Goal: Task Accomplishment & Management: Complete application form

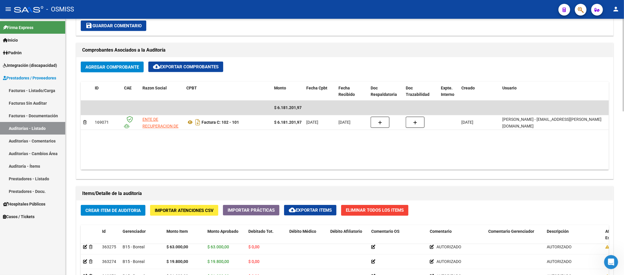
scroll to position [293, 0]
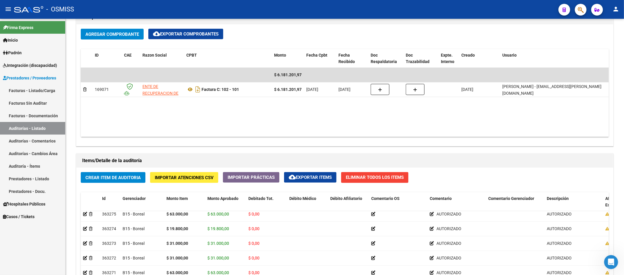
click at [39, 124] on link "Auditorías - Listado" at bounding box center [32, 128] width 65 height 13
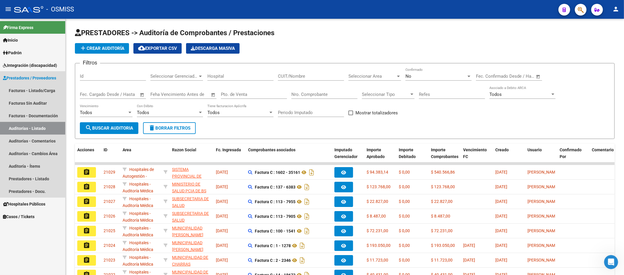
click at [46, 128] on link "Auditorías - Listado" at bounding box center [32, 128] width 65 height 13
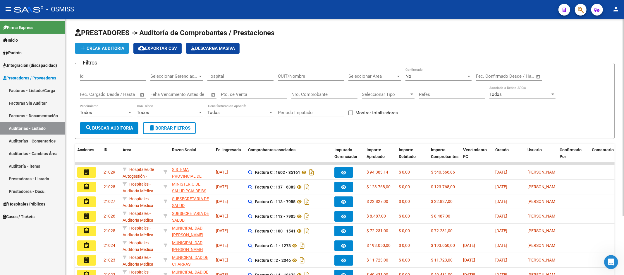
click at [109, 48] on span "add Crear Auditoría" at bounding box center [102, 48] width 45 height 5
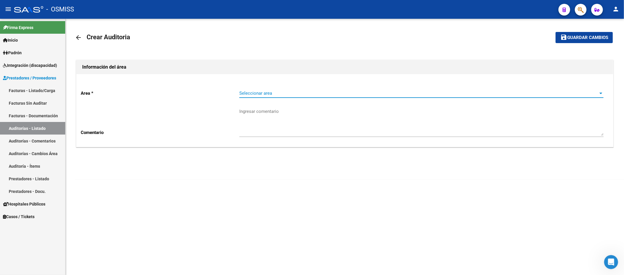
click at [289, 95] on span "Seleccionar area" at bounding box center [418, 92] width 359 height 5
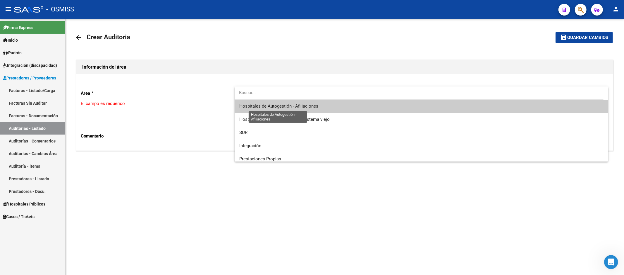
click at [296, 107] on span "Hospitales de Autogestión - Afiliaciones" at bounding box center [278, 105] width 79 height 5
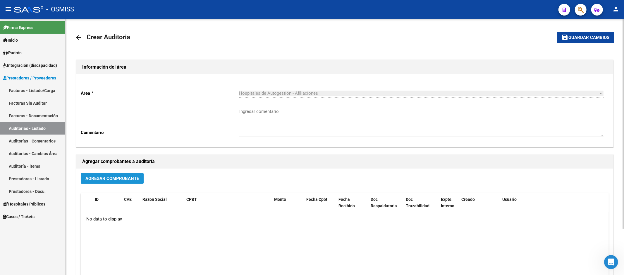
click at [119, 177] on span "Agregar Comprobante" at bounding box center [112, 178] width 54 height 5
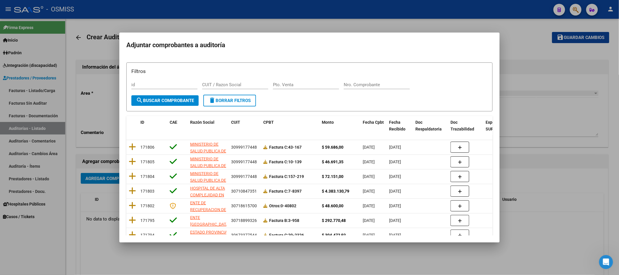
click at [378, 91] on div "Nro. Comprobante" at bounding box center [377, 87] width 66 height 14
click at [378, 81] on div "Nro. Comprobante" at bounding box center [377, 84] width 66 height 9
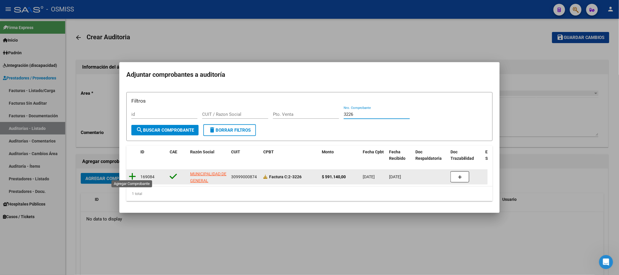
type input "3226"
click at [131, 176] on icon at bounding box center [132, 176] width 7 height 8
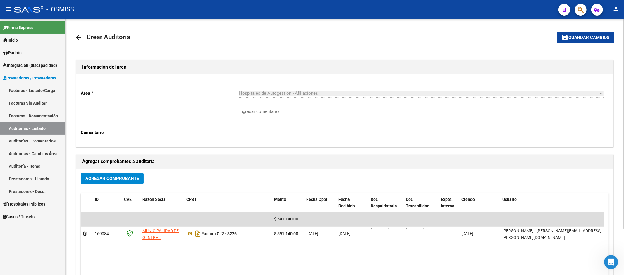
click at [575, 30] on mat-toolbar-row "save Guardar cambios" at bounding box center [559, 37] width 112 height 19
click at [575, 32] on button "save Guardar cambios" at bounding box center [585, 37] width 57 height 11
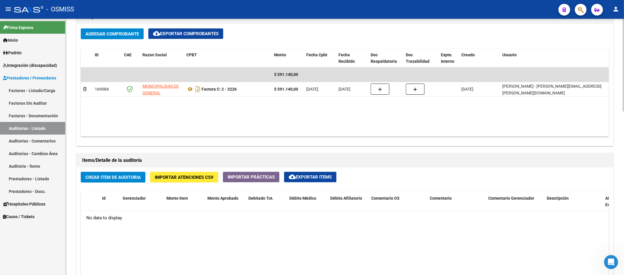
scroll to position [325, 0]
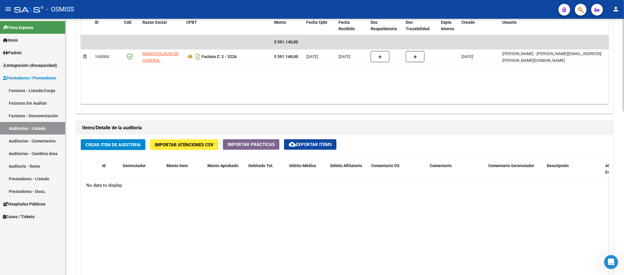
click at [254, 245] on datatable-body "No data to display" at bounding box center [345, 257] width 528 height 159
click at [183, 237] on datatable-body "No data to display" at bounding box center [345, 257] width 528 height 159
click at [126, 152] on div "Crear Item de Auditoria Importar Atenciones CSV Importar Prácticas cloud_downlo…" at bounding box center [344, 248] width 537 height 226
click at [127, 150] on button "Crear Item de Auditoria" at bounding box center [113, 144] width 65 height 11
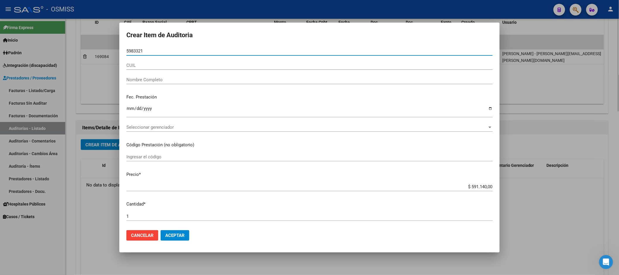
type input "59833219"
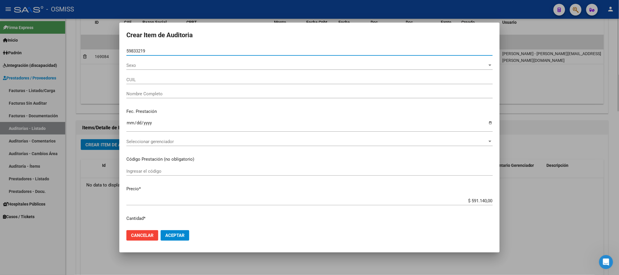
type input "20598332194"
type input "[PERSON_NAME] [PERSON_NAME]"
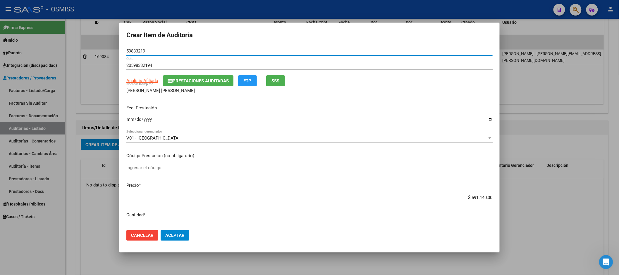
type input "59833219"
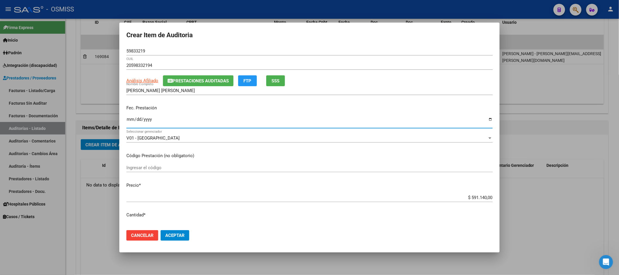
click at [129, 125] on input "Ingresar la fecha" at bounding box center [309, 121] width 367 height 9
type input "[DATE]"
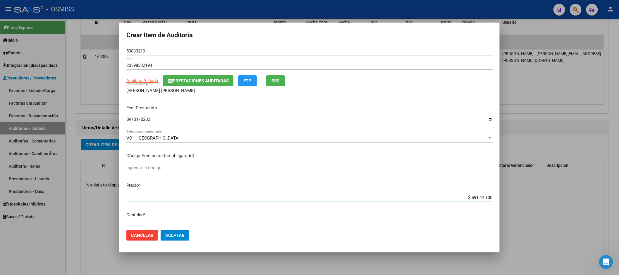
drag, startPoint x: 460, startPoint y: 196, endPoint x: 624, endPoint y: 175, distance: 165.4
click at [619, 175] on html "menu - OSMISS person Firma Express Inicio Calendario SSS Instructivos Contacto …" at bounding box center [309, 137] width 619 height 275
type input "$ 0,01"
type input "$ 0,10"
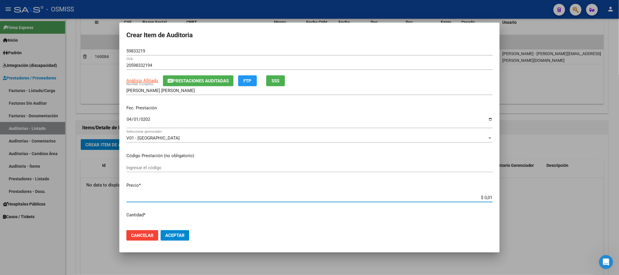
type input "$ 0,10"
type input "$ 1,00"
type input "$ 10,04"
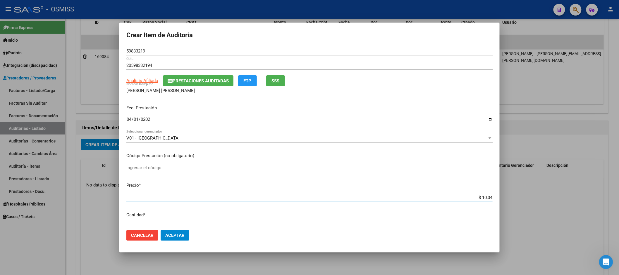
type input "$ 100,43"
type input "$ 1.004,30"
type input "$ 10.043,00"
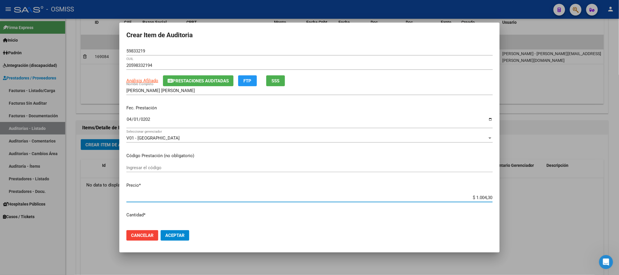
type input "$ 10.043,00"
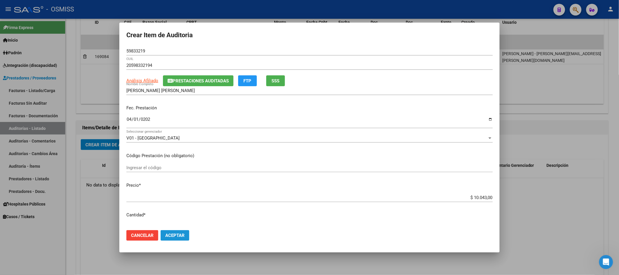
click at [179, 238] on button "Aceptar" at bounding box center [175, 235] width 29 height 11
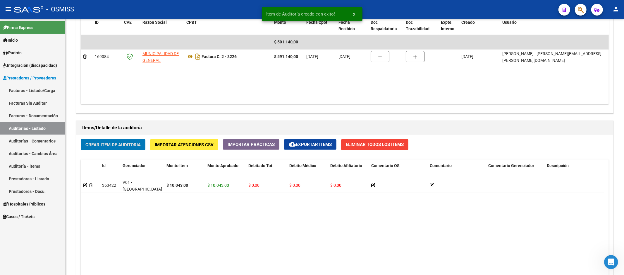
scroll to position [326, 0]
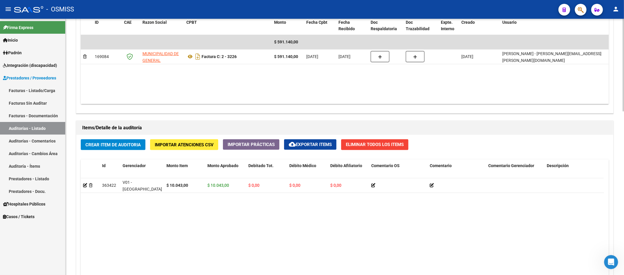
click at [231, 219] on datatable-body "363422 V01 - [PERSON_NAME] $ 10.043,00 $ 10.043,00 $ 0,00 $ 0,00 $ 0,00 2059833…" at bounding box center [342, 257] width 523 height 159
click at [130, 144] on span "Crear Item de Auditoria" at bounding box center [112, 144] width 55 height 5
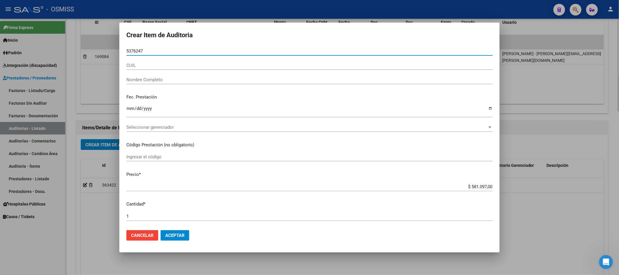
type input "53762479"
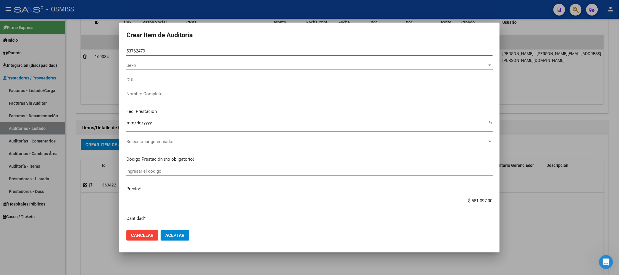
type input "27537624790"
type input "[PERSON_NAME]"
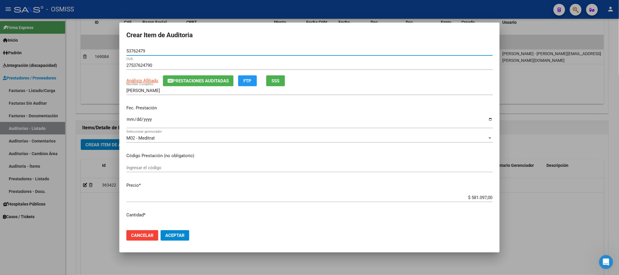
type input "53762479"
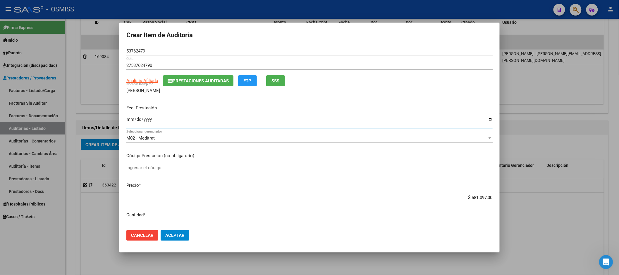
click at [128, 119] on input "Ingresar la fecha" at bounding box center [309, 121] width 367 height 9
type input "[DATE]"
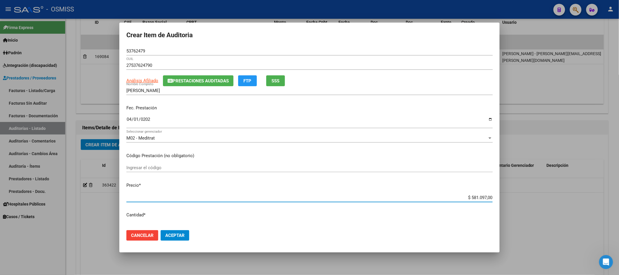
drag, startPoint x: 456, startPoint y: 197, endPoint x: 593, endPoint y: 178, distance: 138.0
click at [576, 182] on div "Crear Item de Auditoria 53762479 Nro Documento 27537624790 CUIL Análisis Afilia…" at bounding box center [309, 137] width 619 height 275
type input "$ 0,01"
type input "$ 0,10"
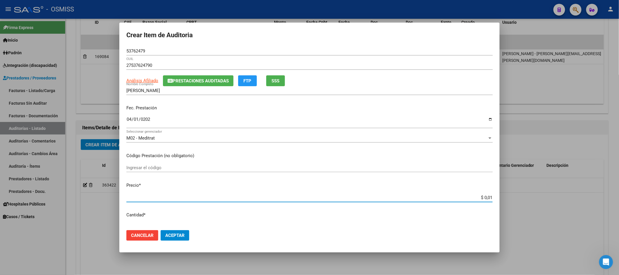
type input "$ 0,10"
type input "$ 1,00"
type input "$ 10,04"
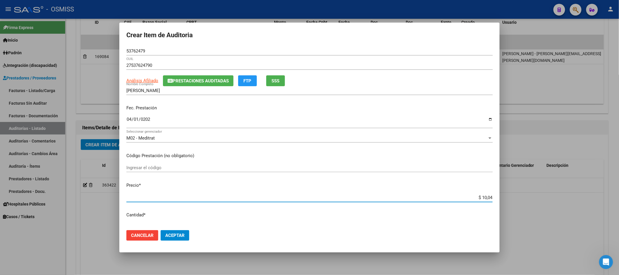
type input "$ 100,43"
type input "$ 1.004,30"
type input "$ 10.043,00"
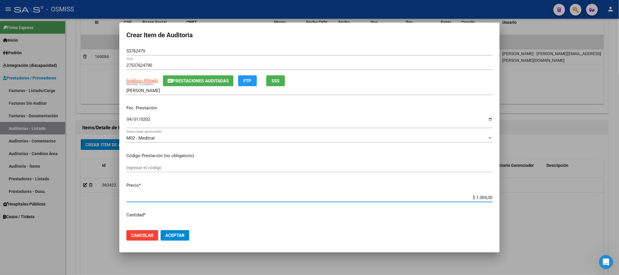
type input "$ 10.043,00"
click at [177, 237] on span "Aceptar" at bounding box center [174, 234] width 19 height 5
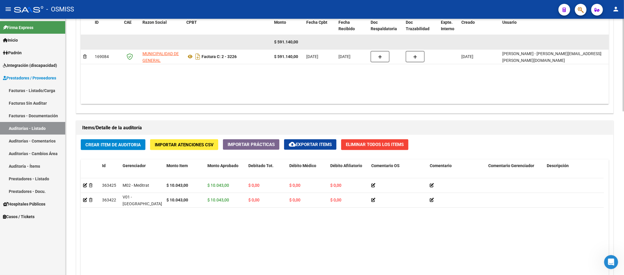
drag, startPoint x: 130, startPoint y: 233, endPoint x: 121, endPoint y: 36, distance: 197.8
click at [130, 233] on datatable-body "363425 M02 - Meditrat $ 10.043,00 $ 10.043,00 $ 0,00 $ 0,00 $ 0,00 27537624790 …" at bounding box center [342, 257] width 523 height 159
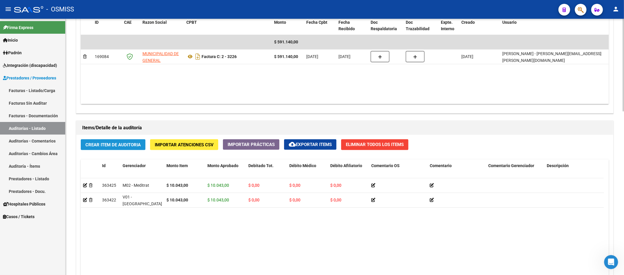
click at [124, 148] on button "Crear Item de Auditoria" at bounding box center [113, 144] width 65 height 11
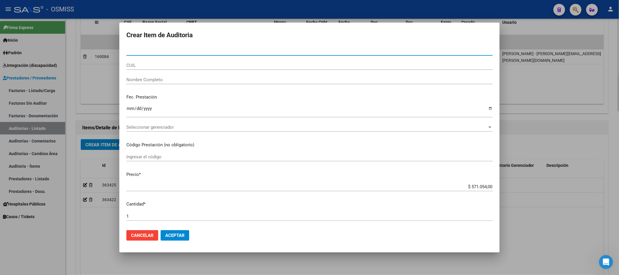
paste input "17469709"
type input "17469709"
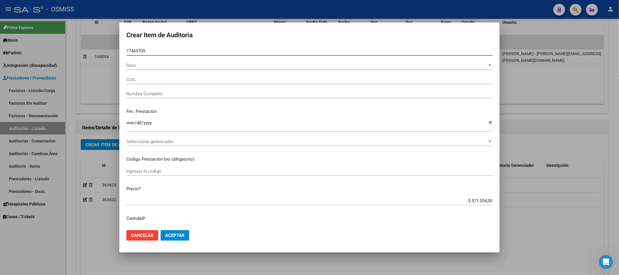
type input "23174697094"
type input "[PERSON_NAME] [PERSON_NAME]"
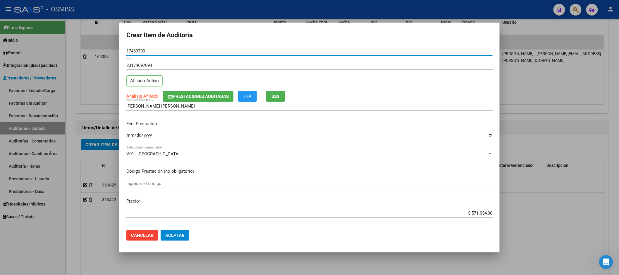
type input "17469709"
click at [129, 134] on input "Ingresar la fecha" at bounding box center [309, 137] width 367 height 9
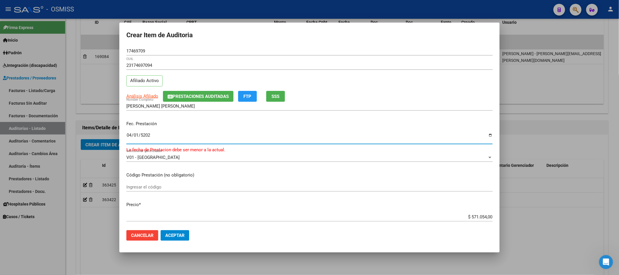
type input "[DATE]"
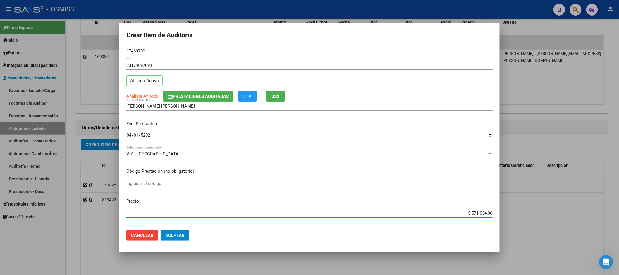
drag, startPoint x: 456, startPoint y: 212, endPoint x: 497, endPoint y: 208, distance: 40.6
click at [497, 208] on mat-dialog-content "17469709 Nro Documento 23174697094 CUIL Afiliado Activo Análisis Afiliado Prest…" at bounding box center [309, 136] width 381 height 179
type input "$ 0,07"
type input "$ 0,72"
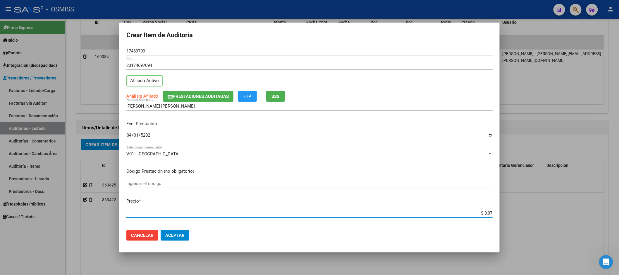
type input "$ 0,72"
type input "$ 7,24"
type input "$ 72,44"
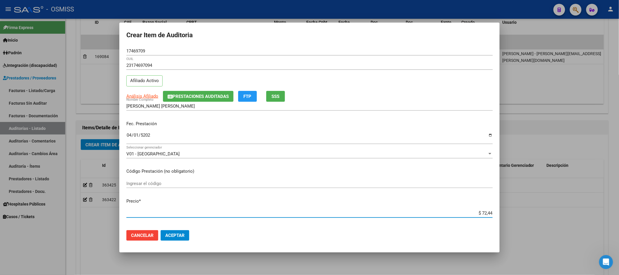
type input "$ 724,44"
type input "$ 7.244,40"
type input "$ 72.444,00"
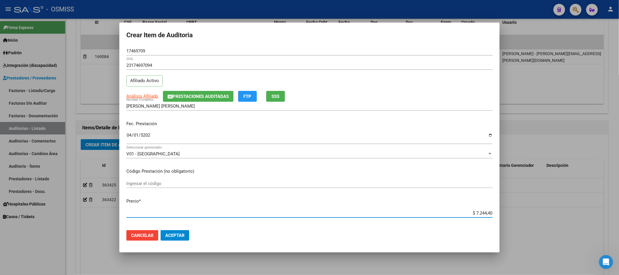
type input "$ 72.444,00"
type input "$ 7.244,40"
type input "$ 724,44"
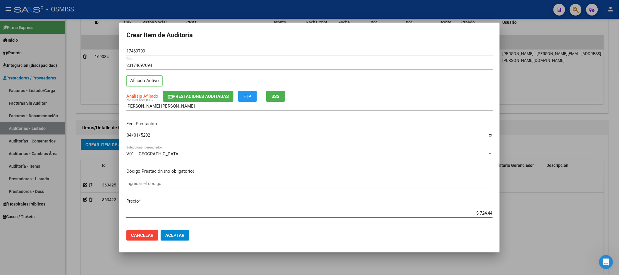
type input "$ 72,44"
type input "$ 724,40"
type input "$ 7.244,00"
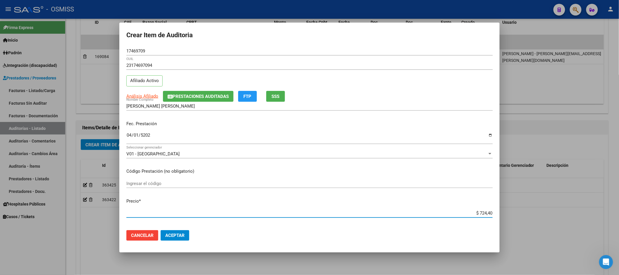
type input "$ 7.244,00"
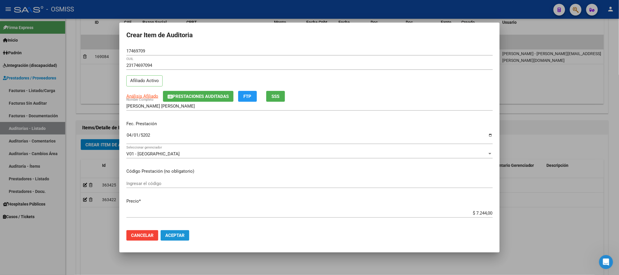
click at [171, 230] on button "Aceptar" at bounding box center [175, 235] width 29 height 11
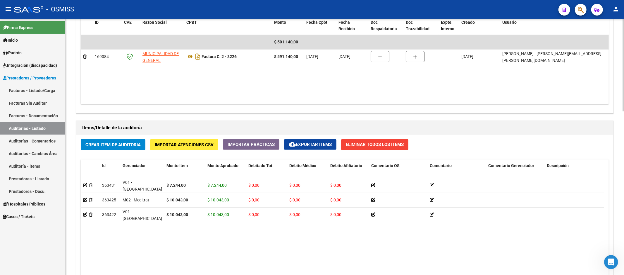
click at [145, 231] on datatable-body "363431 V01 - [PERSON_NAME] $ 7.244,00 $ 7.244,00 $ 0,00 $ 0,00 $ 0,00 231746970…" at bounding box center [342, 257] width 523 height 159
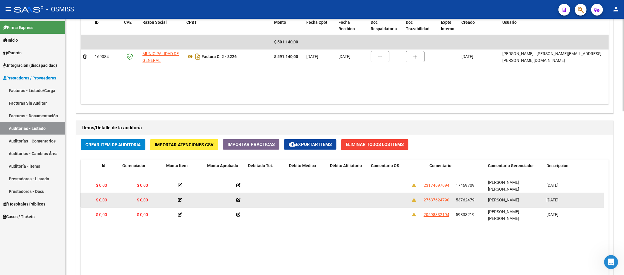
drag, startPoint x: 187, startPoint y: 204, endPoint x: 255, endPoint y: 206, distance: 67.9
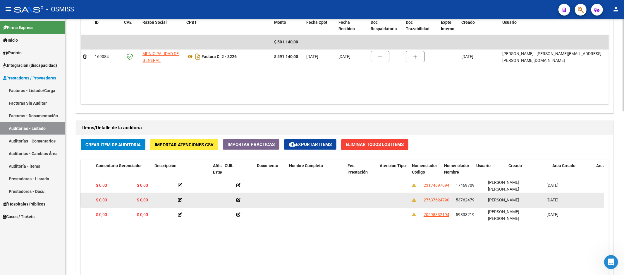
scroll to position [0, 393]
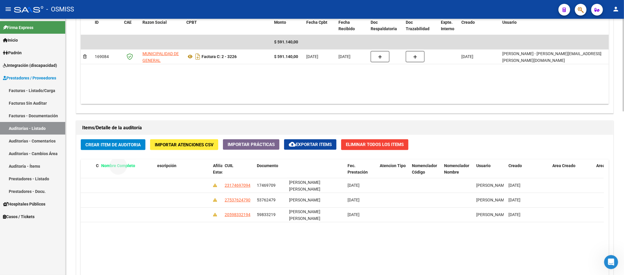
drag, startPoint x: 318, startPoint y: 167, endPoint x: 124, endPoint y: 173, distance: 193.3
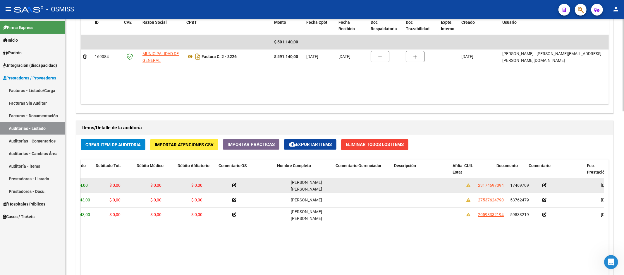
scroll to position [0, 0]
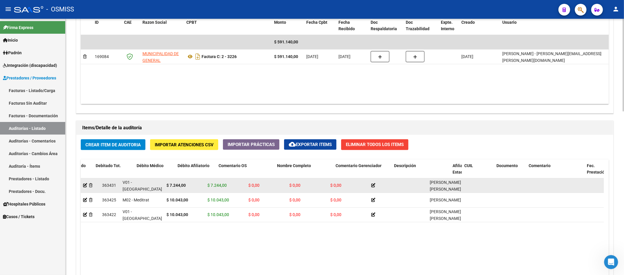
drag, startPoint x: 136, startPoint y: 182, endPoint x: 91, endPoint y: 184, distance: 44.5
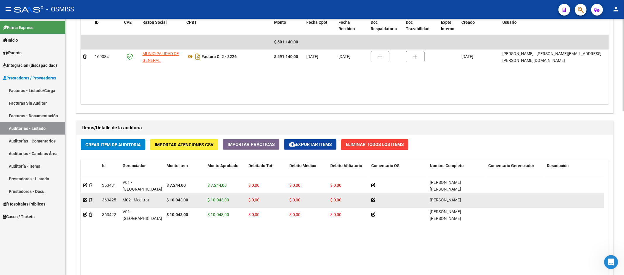
drag, startPoint x: 172, startPoint y: 239, endPoint x: 154, endPoint y: 204, distance: 38.6
click at [172, 239] on datatable-body "363431 V01 - [PERSON_NAME] $ 7.244,00 $ 7.244,00 $ 0,00 $ 0,00 $ 0,00 [PERSON_N…" at bounding box center [342, 257] width 523 height 159
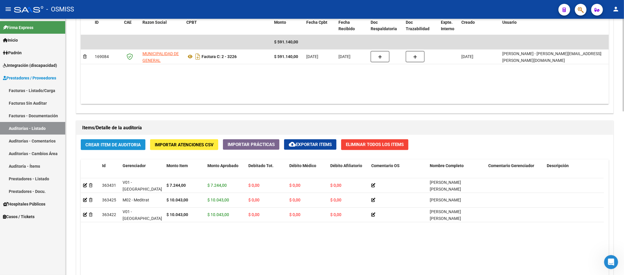
click at [107, 148] on button "Crear Item de Auditoria" at bounding box center [113, 144] width 65 height 11
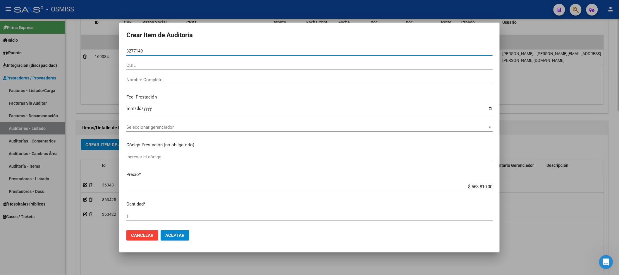
type input "32771497"
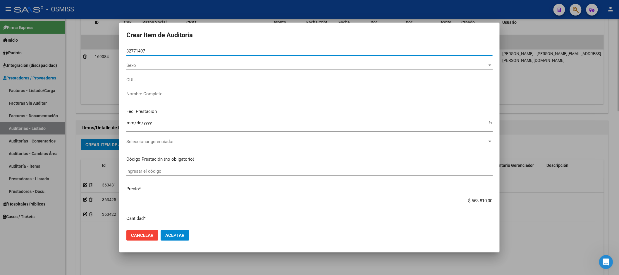
type input "27327714975"
type input "[PERSON_NAME]"
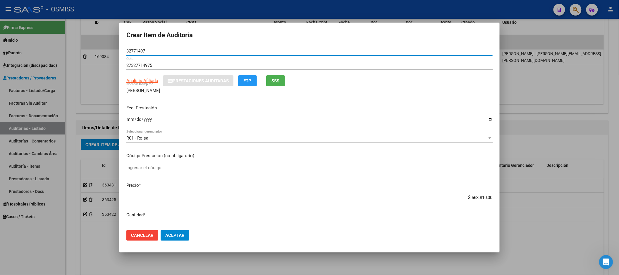
type input "32771497"
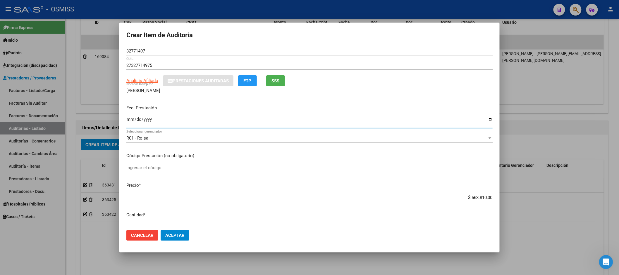
click at [127, 121] on input "Ingresar la fecha" at bounding box center [309, 121] width 367 height 9
type input "[DATE]"
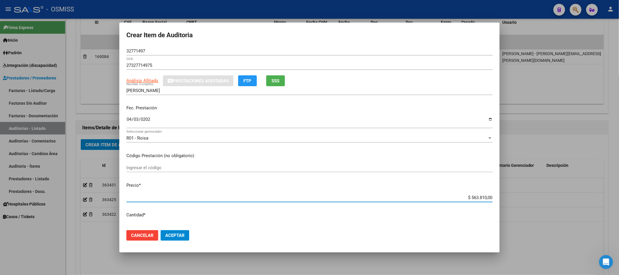
drag, startPoint x: 455, startPoint y: 199, endPoint x: 501, endPoint y: 193, distance: 46.7
click at [501, 193] on div "Crear Item de Auditoria 32771497 Nro Documento 27327714975 CUIL Análisis Afilia…" at bounding box center [309, 137] width 619 height 275
type input "$ 0,01"
type input "$ 0,14"
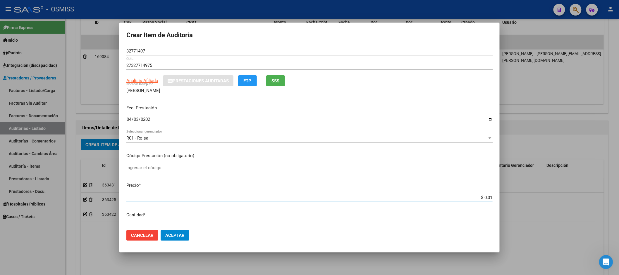
type input "$ 0,14"
type input "$ 1,41"
type input "$ 14,16"
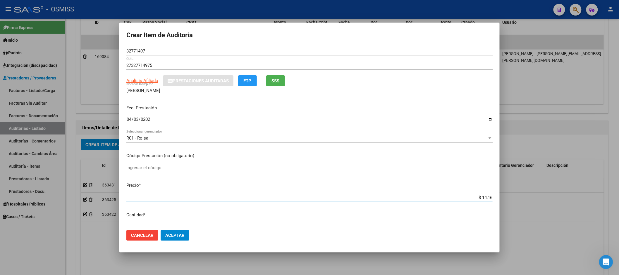
type input "$ 141,67"
type input "$ 1.416,70"
type input "$ 14.167,00"
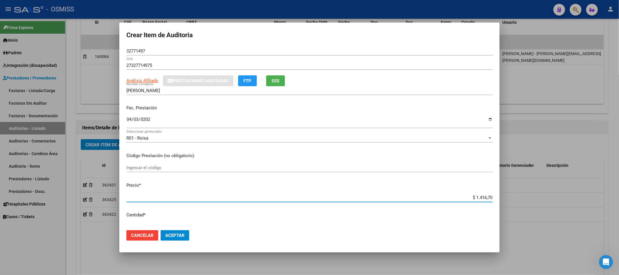
type input "$ 14.167,00"
click at [181, 232] on button "Aceptar" at bounding box center [175, 235] width 29 height 11
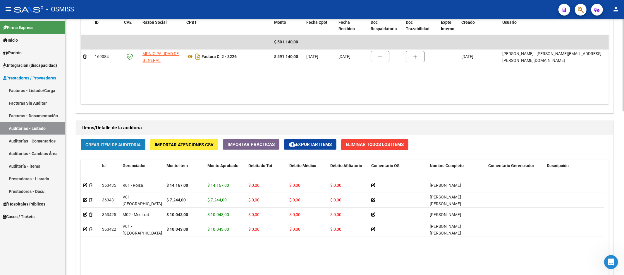
click at [113, 148] on button "Crear Item de Auditoria" at bounding box center [113, 144] width 65 height 11
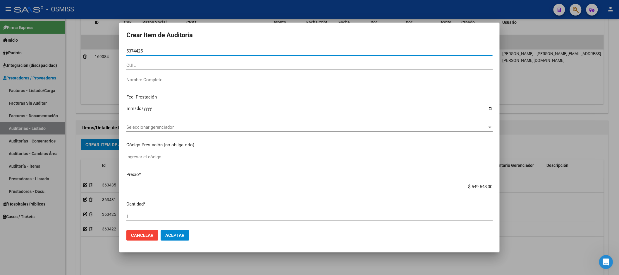
type input "53744255"
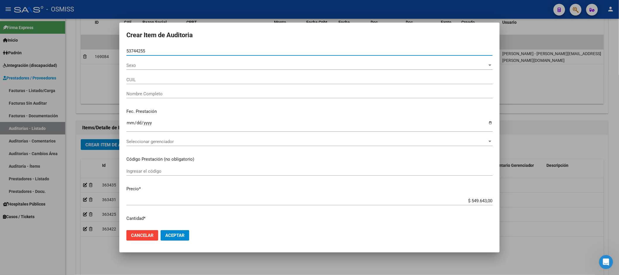
type input "27537442552"
type input "[PERSON_NAME] [PERSON_NAME]"
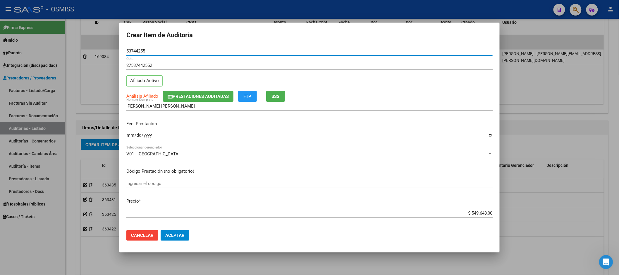
type input "53744255"
click at [132, 136] on input "Ingresar la fecha" at bounding box center [309, 137] width 367 height 9
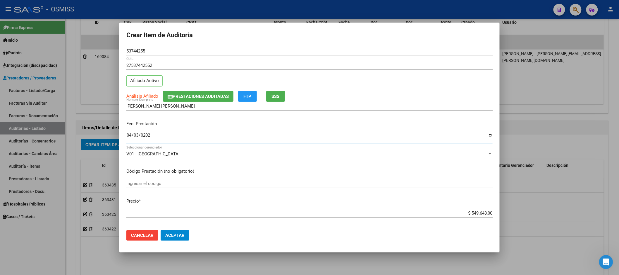
type input "[DATE]"
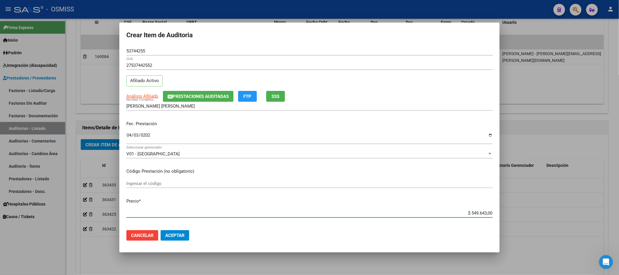
drag, startPoint x: 456, startPoint y: 211, endPoint x: 522, endPoint y: 208, distance: 66.0
click at [522, 208] on div "Crear Item de Auditoria 53744255 Nro Documento 27537442552 CUIL Afiliado Activo…" at bounding box center [309, 137] width 619 height 275
click at [446, 216] on div "$ 549.643,00 Ingresar el precio" at bounding box center [309, 212] width 367 height 9
type input "$ 0,01"
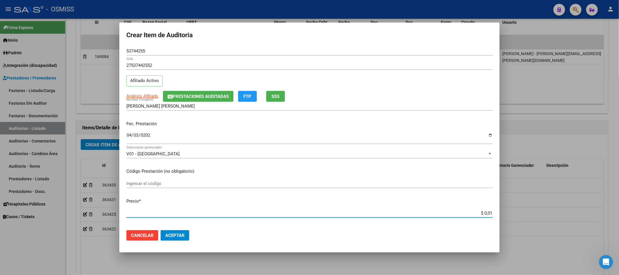
type input "$ 0,12"
type input "$ 1,28"
type input "$ 12,84"
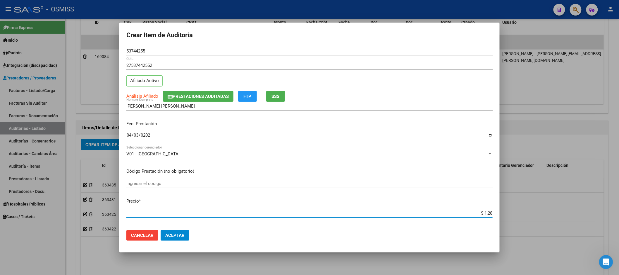
type input "$ 12,84"
type input "$ 128,49"
type input "$ 12,84"
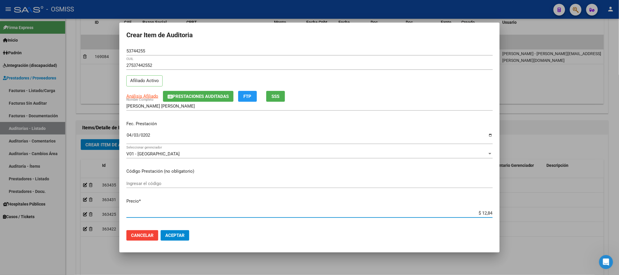
type input "$ 128,42"
type input "$ 1.284,20"
type input "$ 12.842,00"
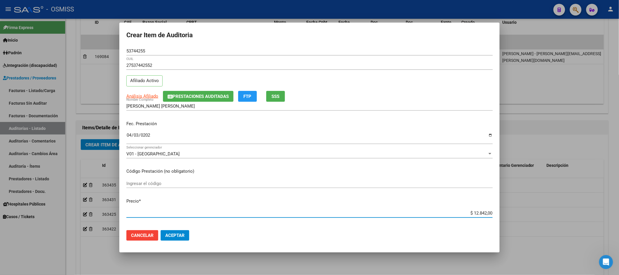
type input "$ 12.842,00"
type input "$ 128.420,00"
type input "$ 12.842,00"
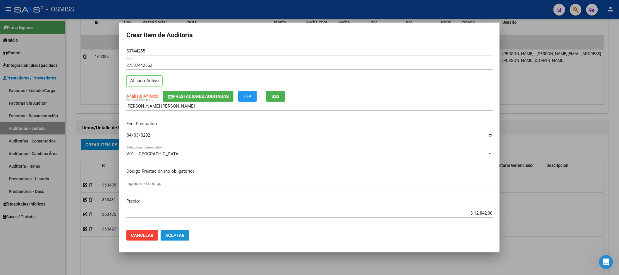
click at [170, 235] on span "Aceptar" at bounding box center [174, 234] width 19 height 5
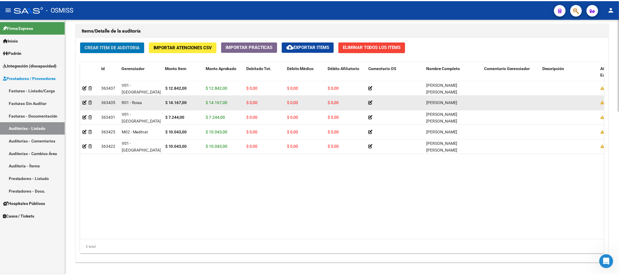
scroll to position [358, 0]
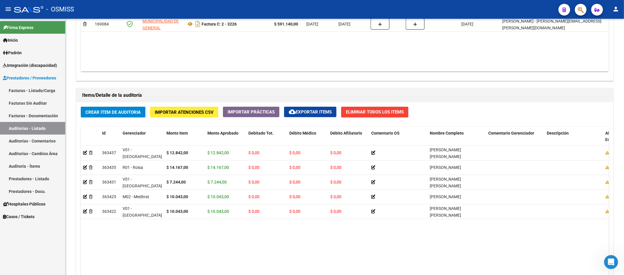
drag, startPoint x: 121, startPoint y: 225, endPoint x: 76, endPoint y: 5, distance: 224.1
click at [125, 219] on datatable-body "363437 V01 - [PERSON_NAME] $ 12.842,00 $ 12.842,00 $ 0,00 $ 0,00 $ 0,00 [PERSON…" at bounding box center [345, 225] width 528 height 159
click at [114, 109] on span "Crear Item de Auditoria" at bounding box center [112, 111] width 55 height 5
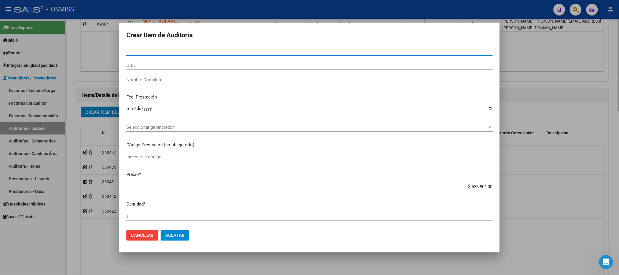
paste input "53139649"
type input "53139649"
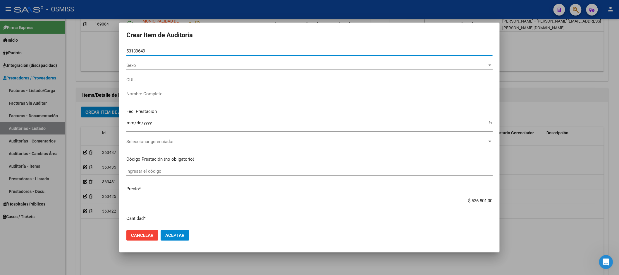
type input "27531396494"
type input "[PERSON_NAME]"
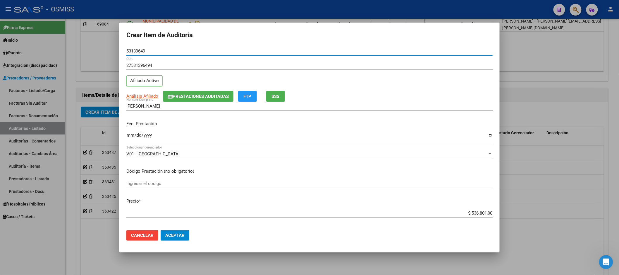
type input "53139649"
click at [129, 134] on input "Ingresar la fecha" at bounding box center [309, 137] width 367 height 9
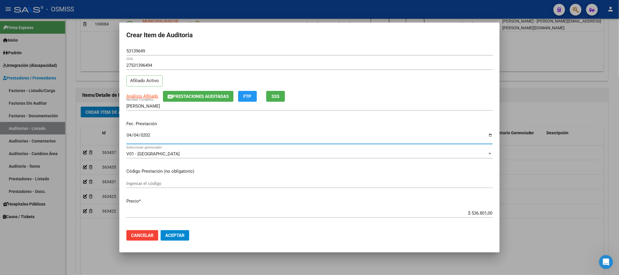
type input "[DATE]"
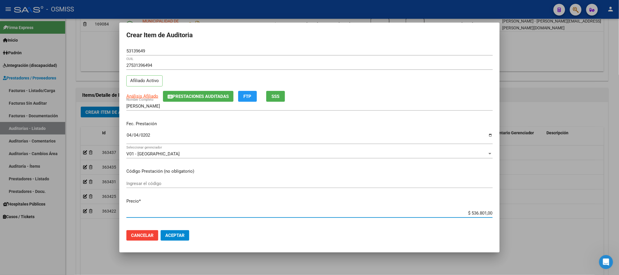
drag, startPoint x: 458, startPoint y: 211, endPoint x: 497, endPoint y: 206, distance: 39.3
click at [497, 206] on mat-dialog-content "53139649 Nro Documento 27531396494 CUIL Afiliado Activo Análisis Afiliado Prest…" at bounding box center [309, 136] width 381 height 179
type input "$ 0,07"
type input "$ 0,72"
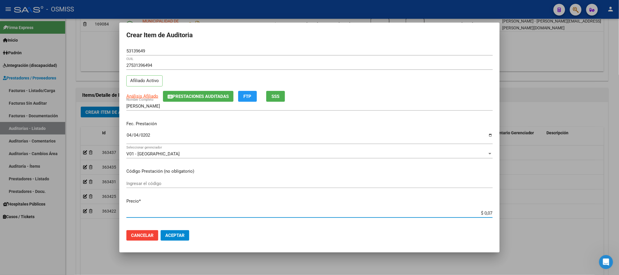
type input "$ 0,72"
type input "$ 7,24"
type input "$ 72,44"
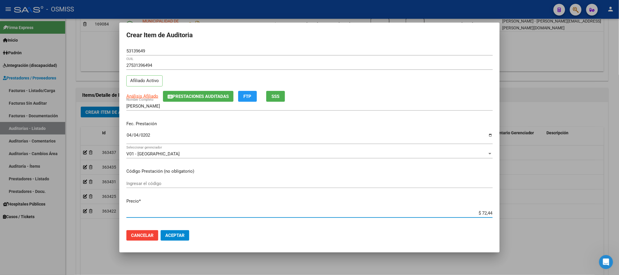
type input "$ 724,40"
type input "$ 7.244,00"
type input "$ 72.440,00"
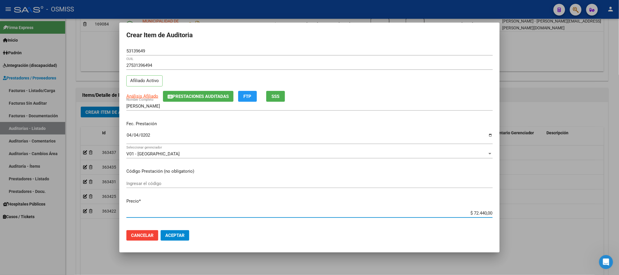
type input "$ 72.440,00"
type input "$ 7.244,00"
click at [184, 241] on mat-dialog-actions "Cancelar Aceptar" at bounding box center [309, 235] width 367 height 20
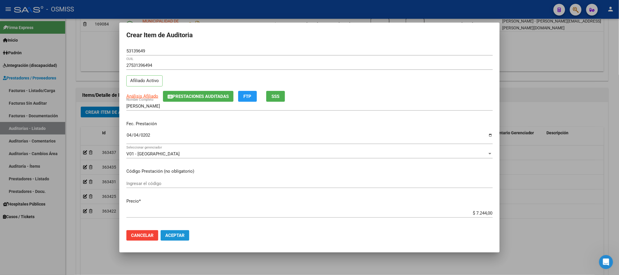
click at [177, 238] on button "Aceptar" at bounding box center [175, 235] width 29 height 11
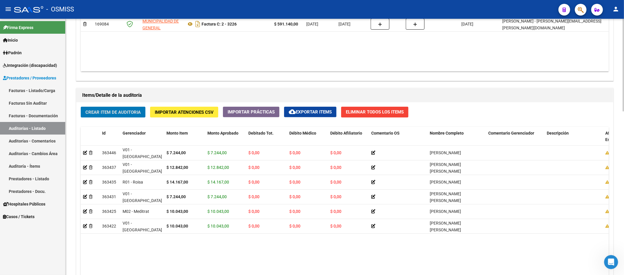
click at [507, 257] on datatable-body "363446 V01 - [PERSON_NAME] $ 7.244,00 $ 7.244,00 $ 0,00 $ 0,00 $ 0,00 [PERSON_N…" at bounding box center [345, 225] width 528 height 159
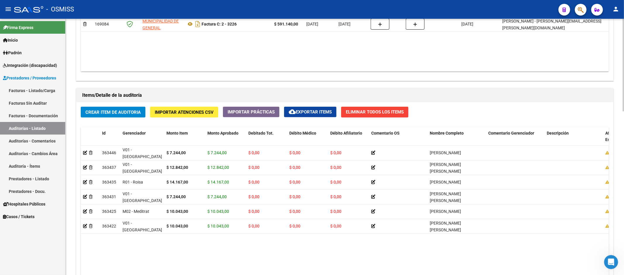
click at [507, 257] on datatable-body "363446 V01 - [PERSON_NAME] $ 7.244,00 $ 7.244,00 $ 0,00 $ 0,00 $ 0,00 [PERSON_N…" at bounding box center [345, 225] width 528 height 159
click at [229, 244] on datatable-body "363446 V01 - [PERSON_NAME] $ 7.244,00 $ 7.244,00 $ 0,00 $ 0,00 $ 0,00 [PERSON_N…" at bounding box center [345, 225] width 528 height 159
click at [239, 271] on datatable-body "363446 V01 - [PERSON_NAME] $ 7.244,00 $ 7.244,00 $ 0,00 $ 0,00 $ 0,00 [PERSON_N…" at bounding box center [345, 225] width 528 height 159
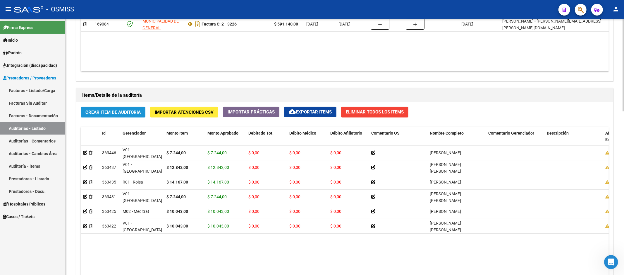
click at [106, 114] on span "Crear Item de Auditoria" at bounding box center [112, 111] width 55 height 5
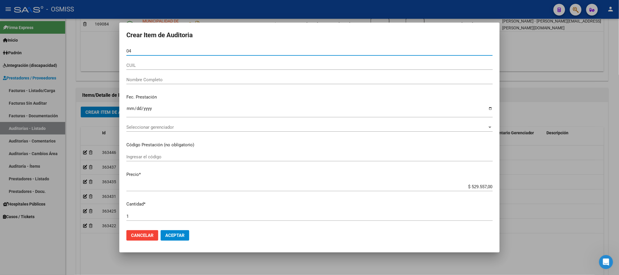
type input "0"
click at [141, 51] on input "Nro Documento" at bounding box center [309, 50] width 367 height 5
type input "37279368"
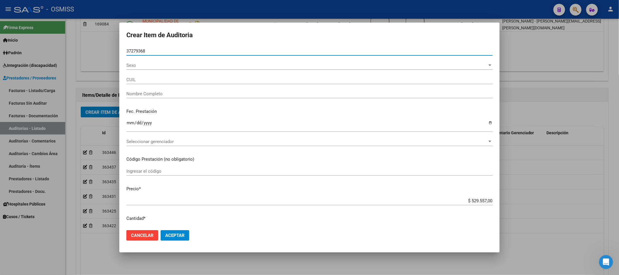
type input "20372793687"
type input "[PERSON_NAME]"
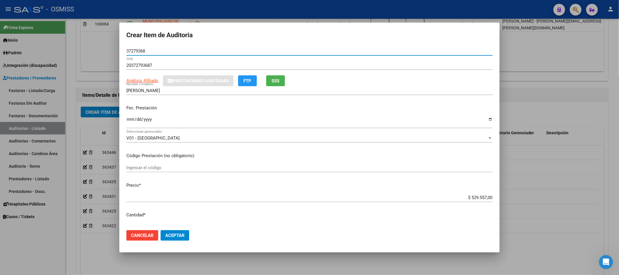
type input "37279368"
click at [130, 119] on input "Ingresar la fecha" at bounding box center [309, 121] width 367 height 9
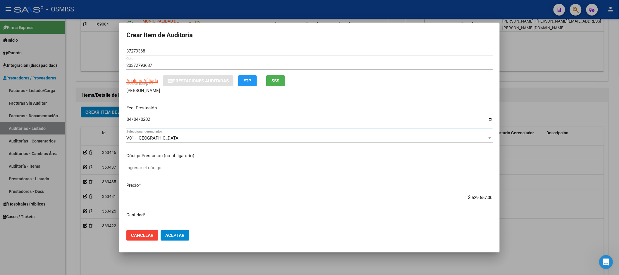
type input "[DATE]"
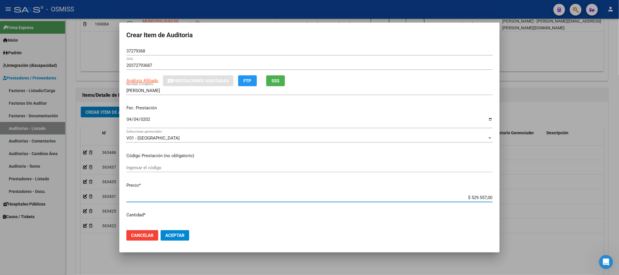
drag, startPoint x: 460, startPoint y: 196, endPoint x: 490, endPoint y: 192, distance: 30.1
click at [490, 192] on mat-dialog-content "37279368 Nro Documento 20372793687 CUIL Análisis Afiliado Prestaciones Auditada…" at bounding box center [309, 136] width 381 height 179
type input "$ 0,07"
type input "$ 0,72"
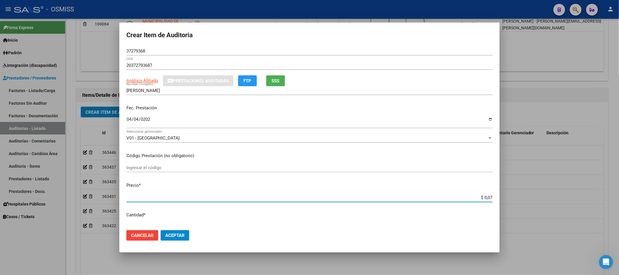
type input "$ 0,72"
type input "$ 7,24"
type input "$ 72,44"
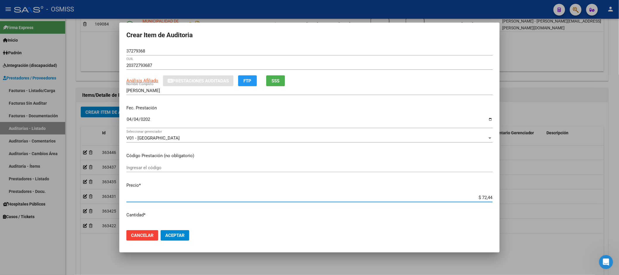
type input "$ 724,40"
type input "$ 7.244,00"
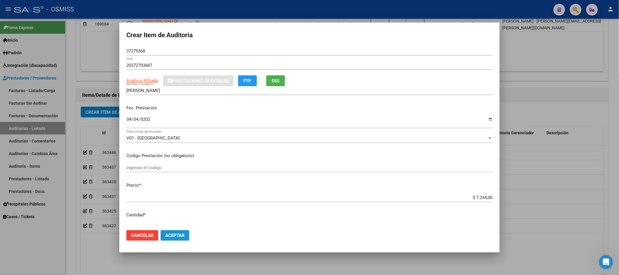
click at [179, 235] on span "Aceptar" at bounding box center [174, 234] width 19 height 5
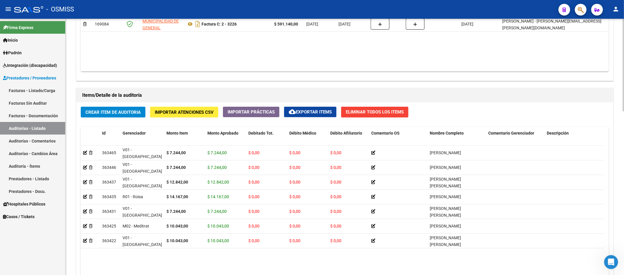
click at [98, 109] on button "Crear Item de Auditoria" at bounding box center [113, 112] width 65 height 11
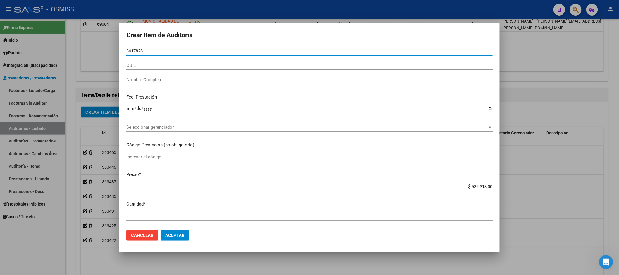
type input "36178284"
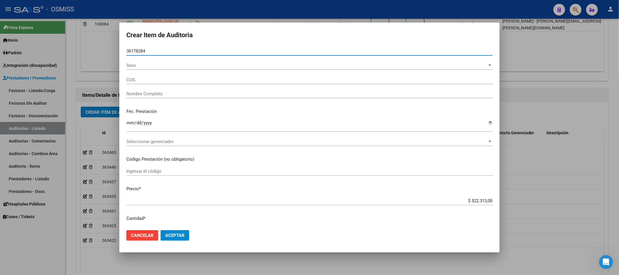
type input "23361782844"
type input "[PERSON_NAME] [PERSON_NAME]"
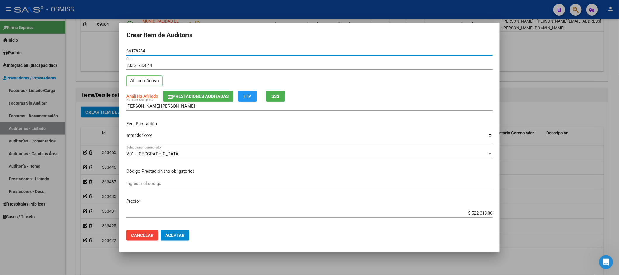
type input "36178284"
click at [130, 125] on p "Fec. Prestación" at bounding box center [309, 123] width 367 height 7
click at [129, 133] on input "Ingresar la fecha" at bounding box center [309, 137] width 367 height 9
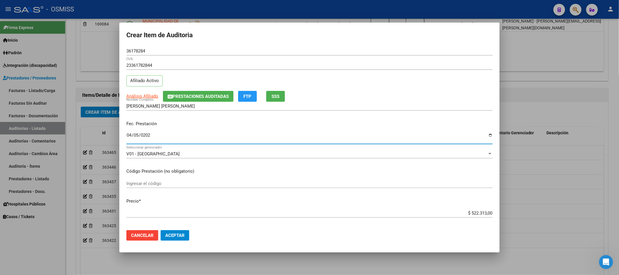
type input "[DATE]"
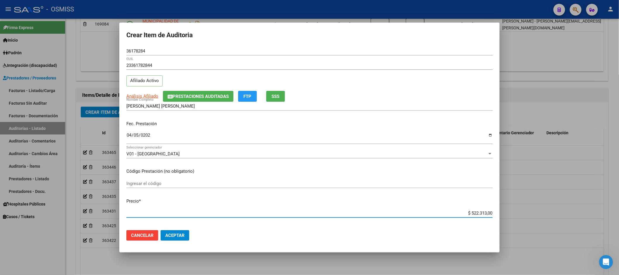
drag, startPoint x: 462, startPoint y: 212, endPoint x: 562, endPoint y: 202, distance: 101.2
click at [554, 203] on div "Crear Item de Auditoria 36178284 Nro Documento 23361782844 CUIL Afiliado Activo…" at bounding box center [309, 137] width 619 height 275
type input "$ 0,02"
type input "$ 0,24"
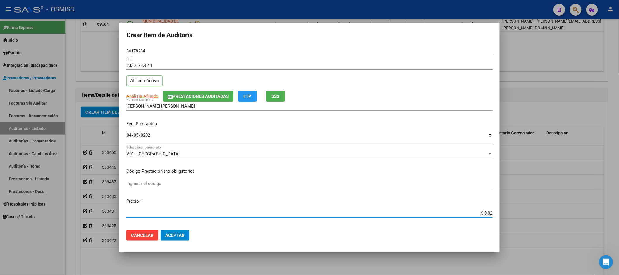
type input "$ 0,24"
type input "$ 2,43"
type input "$ 24,31"
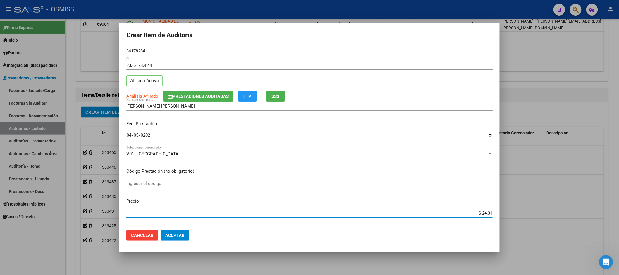
type input "$ 243,11"
type input "$ 2.431,10"
type input "$ 24.311,00"
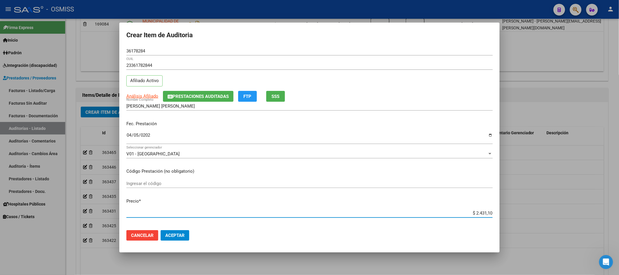
type input "$ 24.311,00"
click at [178, 236] on span "Aceptar" at bounding box center [174, 234] width 19 height 5
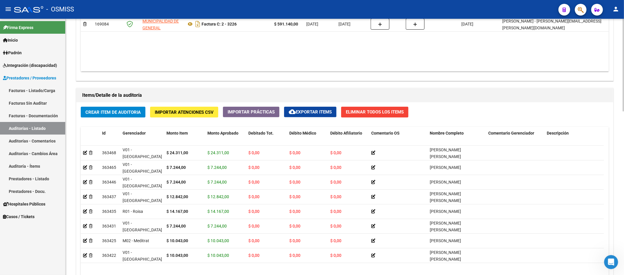
click at [114, 112] on span "Crear Item de Auditoria" at bounding box center [112, 111] width 55 height 5
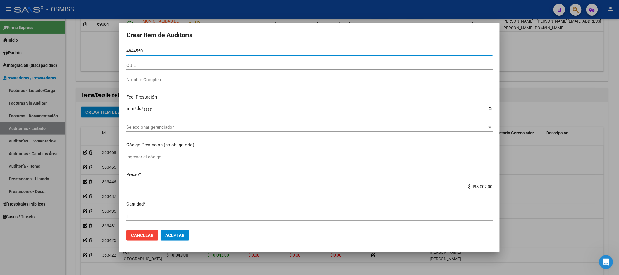
type input "48445507"
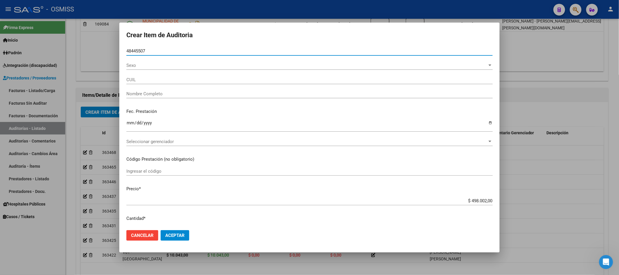
type input "23484455074"
type input "AMARILLO, [PERSON_NAME]"
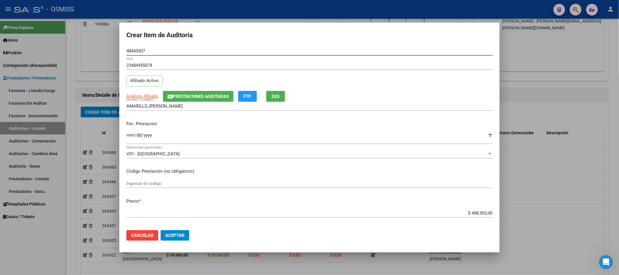
type input "48445507"
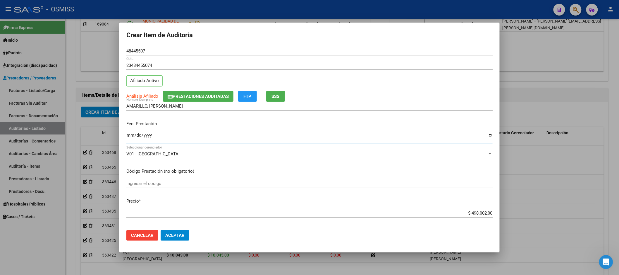
click at [129, 136] on input "Ingresar la fecha" at bounding box center [309, 137] width 367 height 9
type input "[DATE]"
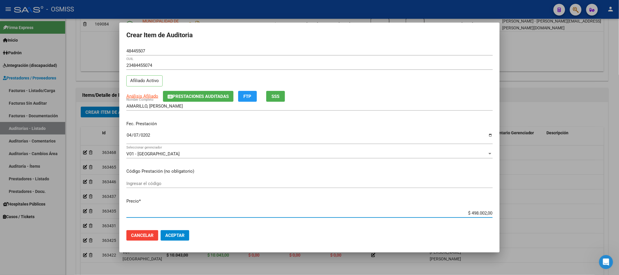
drag, startPoint x: 453, startPoint y: 212, endPoint x: 624, endPoint y: 183, distance: 173.5
click at [619, 183] on html "menu - OSMISS person Firma Express Inicio Calendario SSS Instructivos Contacto …" at bounding box center [309, 137] width 619 height 275
type input "$ 0,08"
type input "$ 0,89"
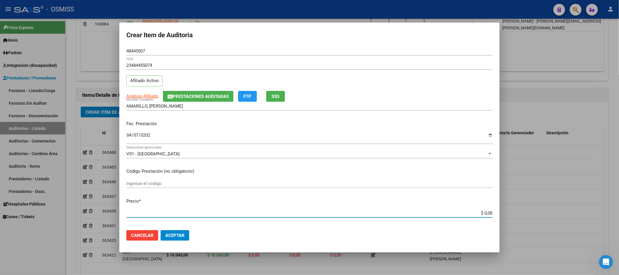
type input "$ 0,89"
type input "$ 8,93"
type input "$ 89,34"
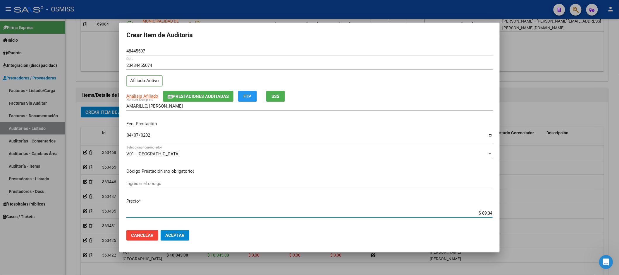
type input "$ 893,40"
type input "$ 8.934,00"
click at [179, 233] on span "Aceptar" at bounding box center [174, 234] width 19 height 5
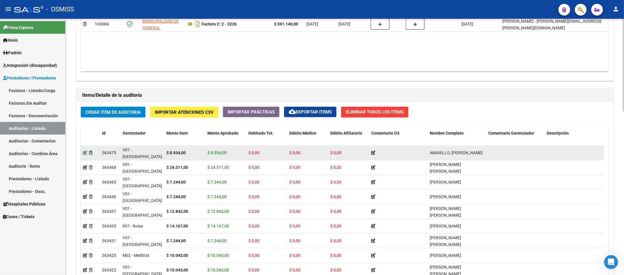
click at [84, 154] on icon at bounding box center [85, 152] width 4 height 4
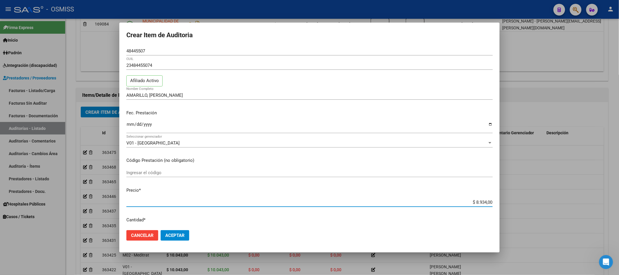
drag, startPoint x: 464, startPoint y: 201, endPoint x: 501, endPoint y: 201, distance: 36.3
click at [501, 201] on div "Crear Item de Auditoria 48445507 Nro Documento 23484455074 CUIL Afiliado Activo…" at bounding box center [309, 137] width 619 height 275
type input "$ 0,01"
type input "$ 0,16"
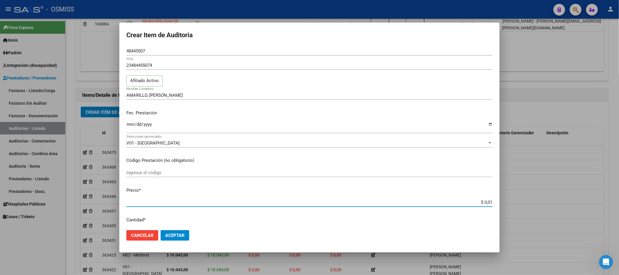
type input "$ 0,16"
type input "$ 1,61"
type input "$ 16,17"
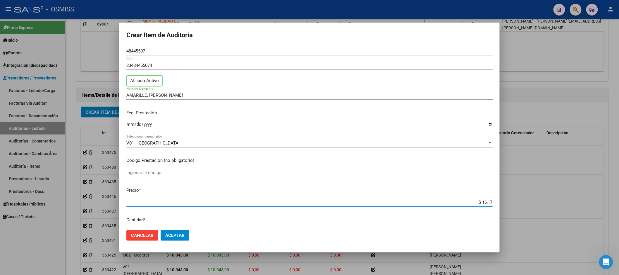
type input "$ 161,74"
type input "$ 1.617,40"
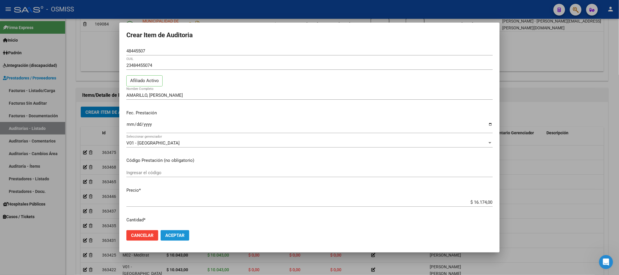
click at [172, 235] on span "Aceptar" at bounding box center [174, 234] width 19 height 5
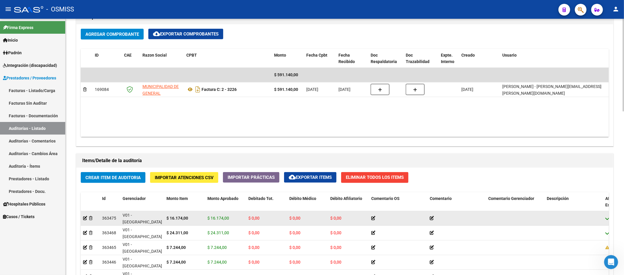
scroll to position [358, 0]
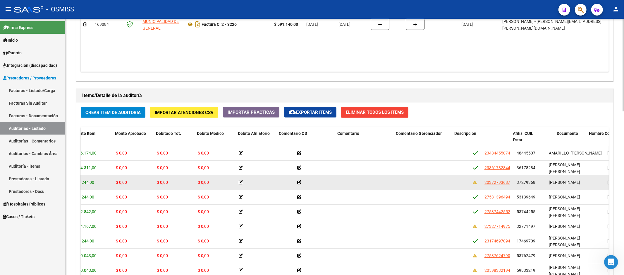
drag, startPoint x: 407, startPoint y: 183, endPoint x: 438, endPoint y: 183, distance: 30.7
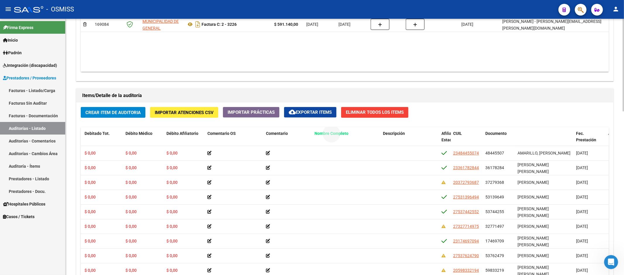
drag, startPoint x: 536, startPoint y: 134, endPoint x: 333, endPoint y: 135, distance: 203.5
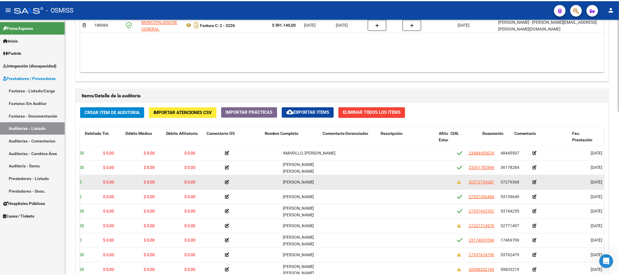
scroll to position [0, 0]
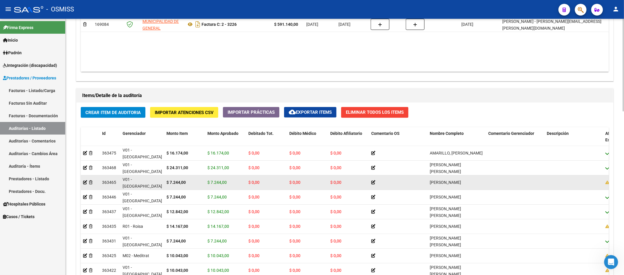
drag, startPoint x: 317, startPoint y: 188, endPoint x: 241, endPoint y: 180, distance: 76.5
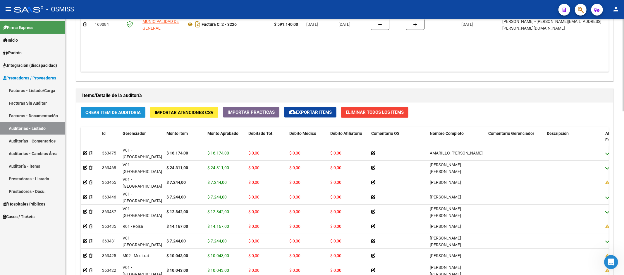
click at [132, 112] on span "Crear Item de Auditoria" at bounding box center [112, 112] width 55 height 5
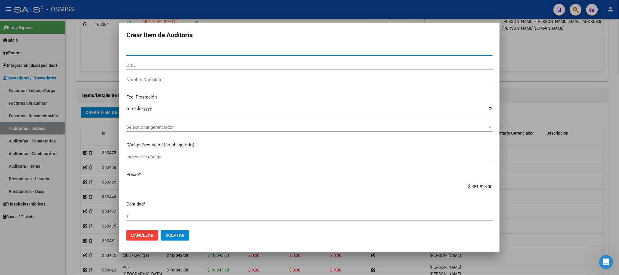
paste input "31823500"
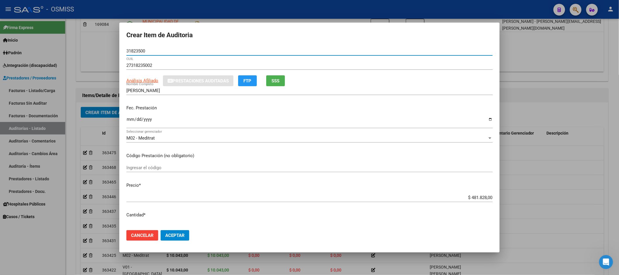
click at [127, 118] on input "Ingresar la fecha" at bounding box center [309, 121] width 367 height 9
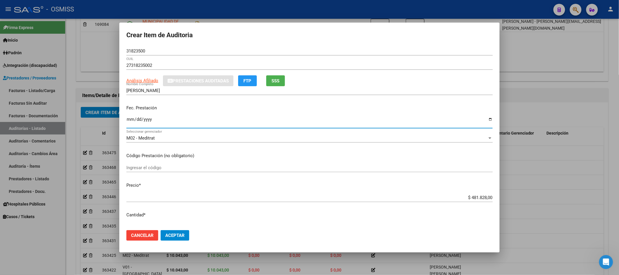
drag, startPoint x: 450, startPoint y: 199, endPoint x: 624, endPoint y: 166, distance: 177.0
click at [619, 173] on html "menu - OSMISS person Firma Express Inicio Calendario SSS Instructivos Contacto …" at bounding box center [309, 137] width 619 height 275
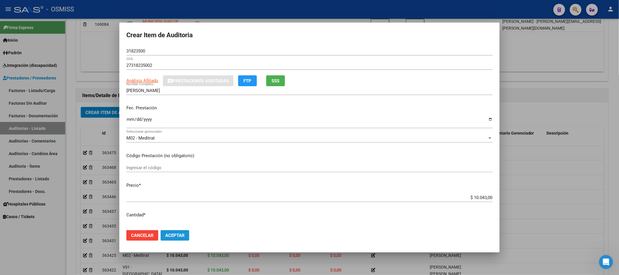
click at [172, 230] on button "Aceptar" at bounding box center [175, 235] width 29 height 11
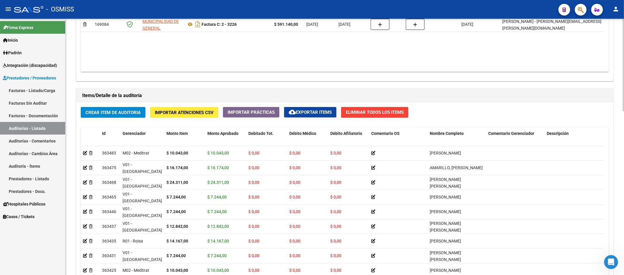
click at [113, 112] on span "Crear Item de Auditoria" at bounding box center [112, 112] width 55 height 5
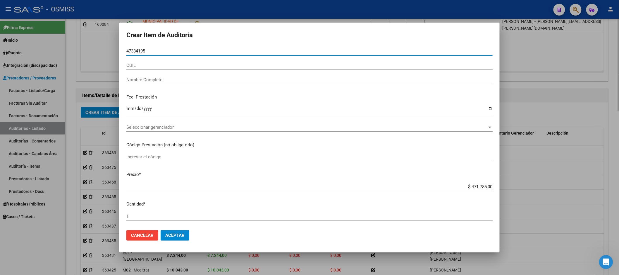
click at [161, 230] on button "Aceptar" at bounding box center [175, 235] width 29 height 11
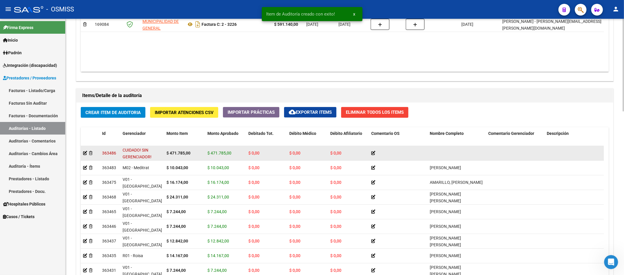
click at [89, 155] on div at bounding box center [90, 153] width 14 height 7
click at [91, 154] on icon at bounding box center [91, 153] width 4 height 4
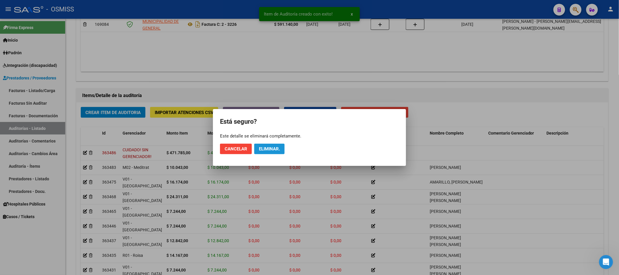
click at [273, 151] on span "Eliminar." at bounding box center [269, 148] width 21 height 5
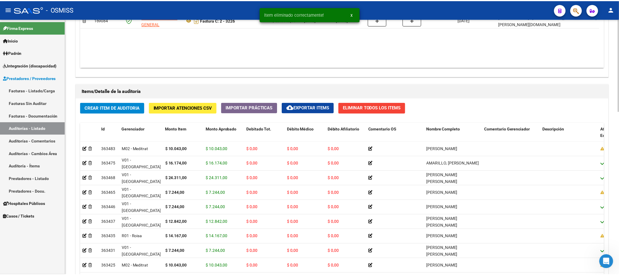
scroll to position [358, 0]
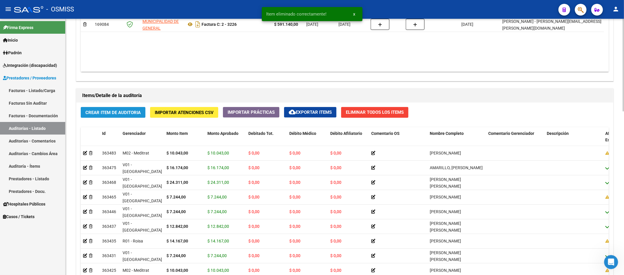
click at [119, 112] on span "Crear Item de Auditoria" at bounding box center [112, 112] width 55 height 5
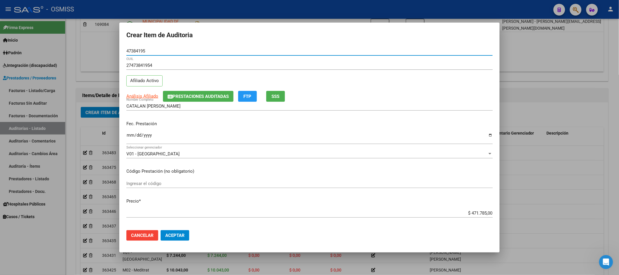
click at [127, 138] on input "Ingresar la fecha" at bounding box center [309, 137] width 367 height 9
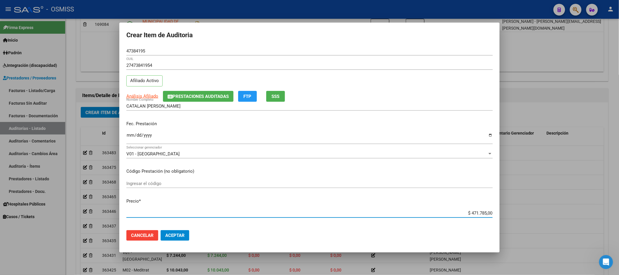
drag, startPoint x: 441, startPoint y: 214, endPoint x: 505, endPoint y: 218, distance: 64.3
click at [505, 218] on div "Crear Item de Auditoria 47384195 Nro Documento 27473841954 CUIL Afiliado Activo…" at bounding box center [309, 137] width 619 height 275
click at [179, 238] on button "Aceptar" at bounding box center [175, 235] width 29 height 11
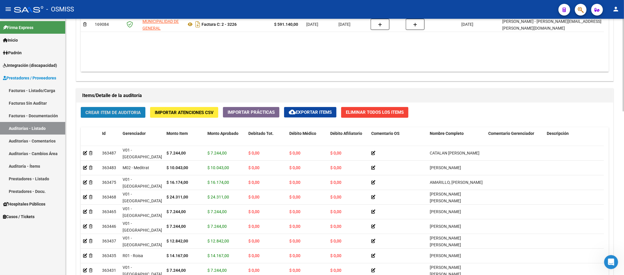
click at [139, 114] on span "Crear Item de Auditoria" at bounding box center [112, 112] width 55 height 5
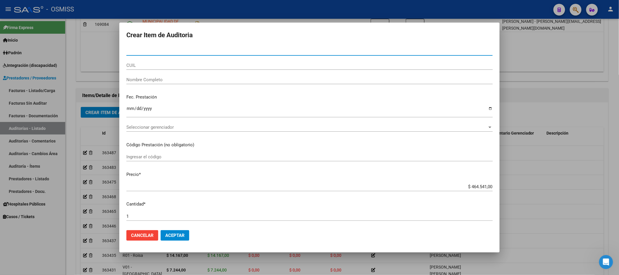
click at [528, 101] on div at bounding box center [309, 137] width 619 height 275
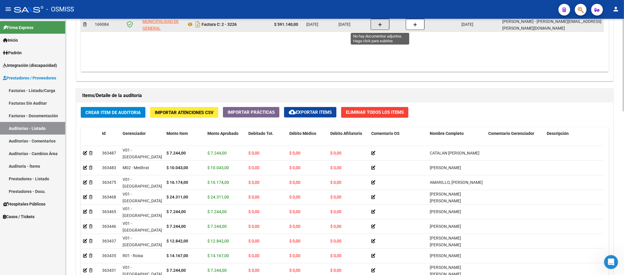
click at [383, 22] on button "button" at bounding box center [380, 24] width 19 height 11
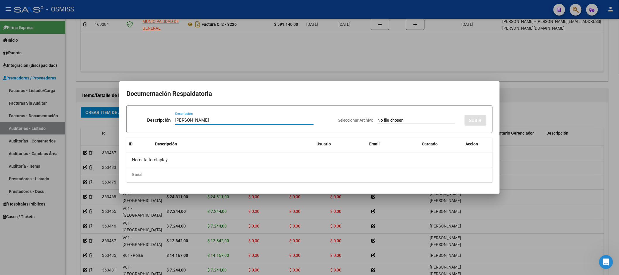
click at [389, 121] on input "Seleccionar Archivo" at bounding box center [417, 121] width 78 height 6
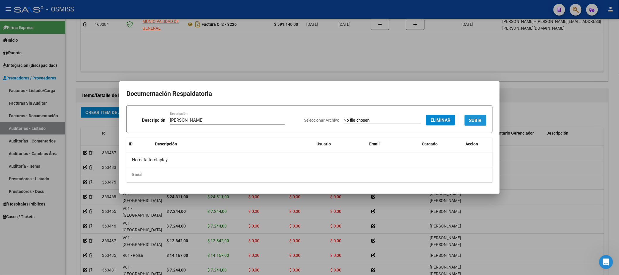
click at [478, 121] on span "SUBIR" at bounding box center [476, 120] width 13 height 5
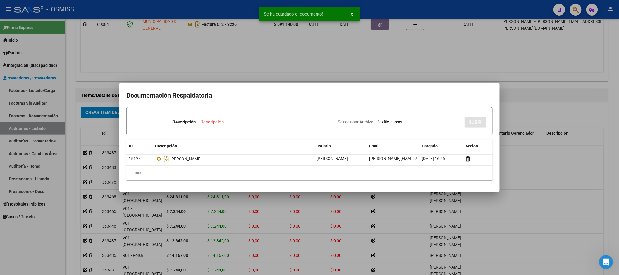
click at [504, 112] on div at bounding box center [309, 137] width 619 height 275
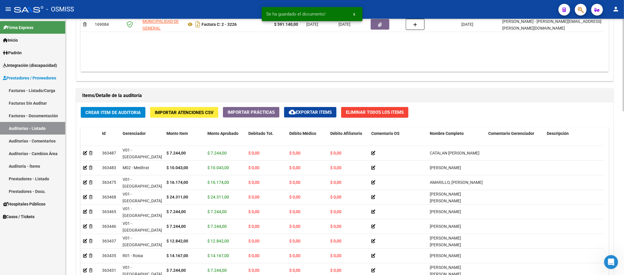
click at [138, 117] on button "Crear Item de Auditoria" at bounding box center [113, 112] width 65 height 11
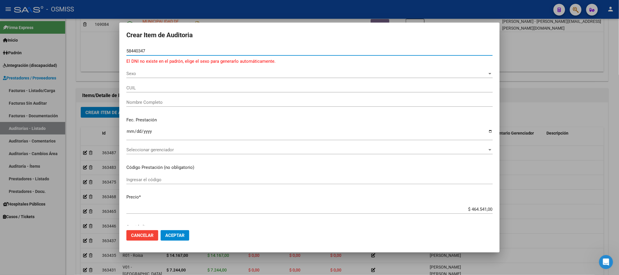
click at [141, 77] on div "Sexo Sexo" at bounding box center [309, 73] width 367 height 9
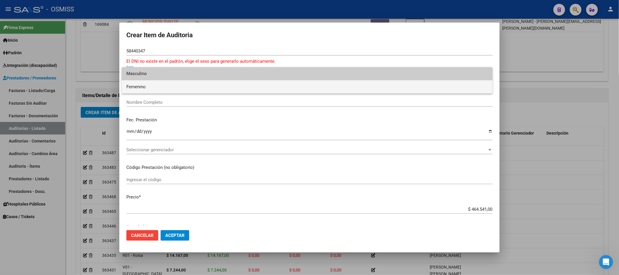
click at [141, 89] on span "Femenino" at bounding box center [307, 86] width 362 height 13
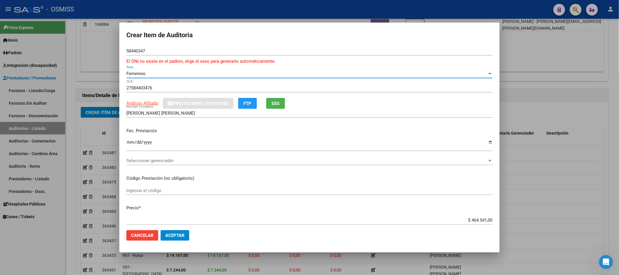
drag, startPoint x: 130, startPoint y: 143, endPoint x: 133, endPoint y: 143, distance: 3.3
click at [133, 143] on input "Ingresar la fecha" at bounding box center [309, 144] width 367 height 9
click at [197, 153] on div "[DATE] Ingresar la fecha" at bounding box center [309, 147] width 367 height 18
click at [198, 165] on div "Seleccionar gerenciador Seleccionar gerenciador" at bounding box center [309, 163] width 367 height 14
click at [194, 162] on span "Seleccionar gerenciador" at bounding box center [306, 160] width 361 height 5
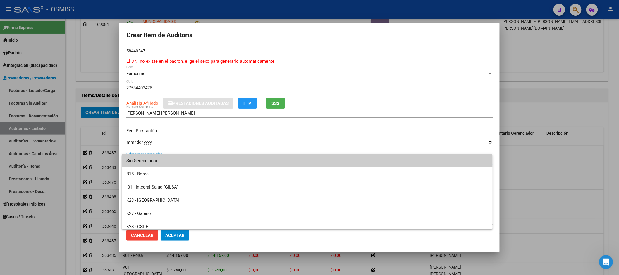
scroll to position [162, 0]
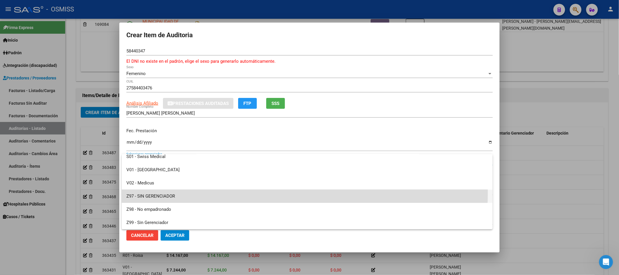
click at [166, 191] on span "Z97 - SIN GERENCIADOR" at bounding box center [307, 195] width 362 height 13
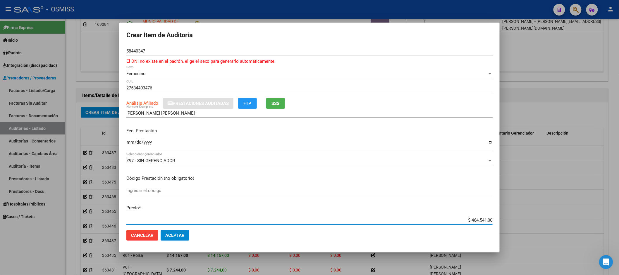
drag, startPoint x: 456, startPoint y: 220, endPoint x: 497, endPoint y: 216, distance: 40.9
click at [497, 216] on mat-dialog-content "58440347 Nro Documento El DNI no existe en el padrón, elige el sexo para genera…" at bounding box center [309, 136] width 381 height 179
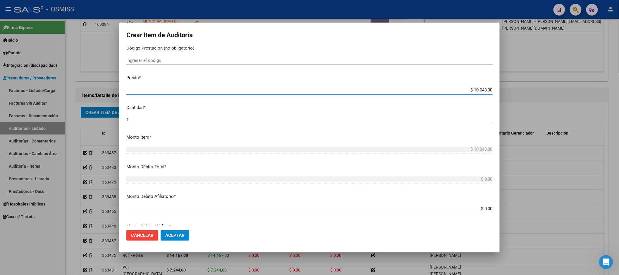
scroll to position [227, 0]
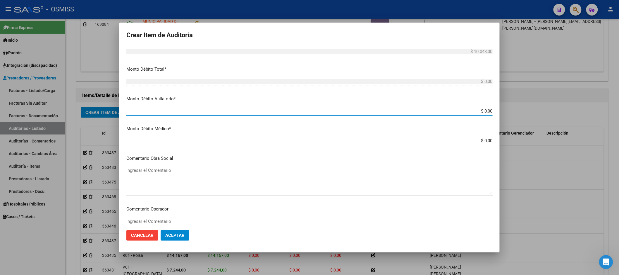
drag, startPoint x: 436, startPoint y: 112, endPoint x: 499, endPoint y: 107, distance: 63.1
click at [495, 108] on mat-dialog-content "58440347 Nro Documento El DNI no existe en el padrón, elige el sexo para genera…" at bounding box center [309, 136] width 381 height 179
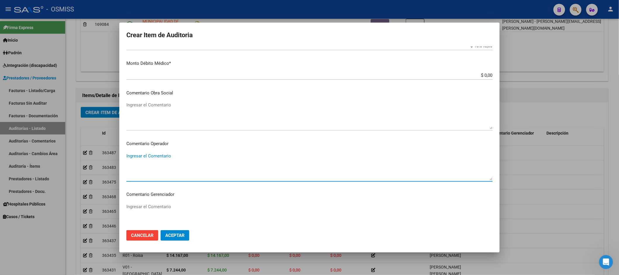
click at [150, 155] on textarea "Ingresar el Comentario" at bounding box center [309, 167] width 367 height 28
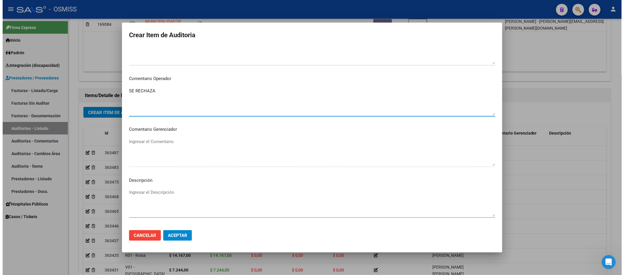
scroll to position [390, 0]
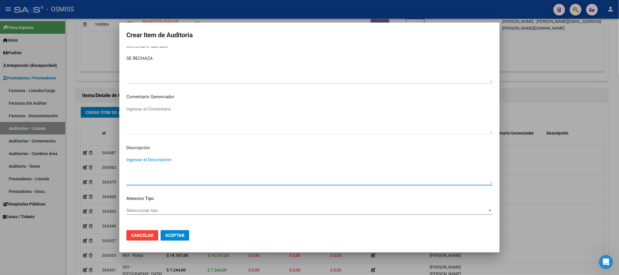
click at [144, 161] on textarea "Ingresar el Descripción" at bounding box center [309, 170] width 367 height 28
paste textarea "58440347"
drag, startPoint x: 154, startPoint y: 158, endPoint x: 86, endPoint y: 159, distance: 67.9
click at [86, 159] on div "Crear Item de Auditoria 58440347 Nro Documento El DNI no existe en el padrón, e…" at bounding box center [309, 137] width 619 height 275
paste textarea "58440347"
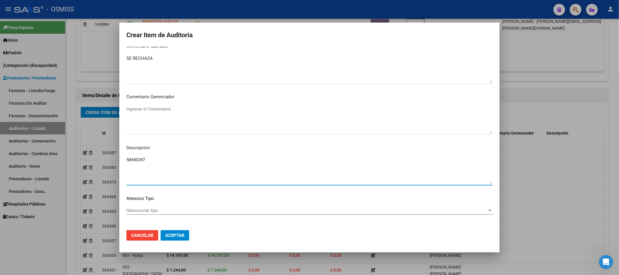
drag, startPoint x: 160, startPoint y: 165, endPoint x: 115, endPoint y: 150, distance: 46.9
click at [110, 160] on div "Crear Item de Auditoria 58440347 Nro Documento El DNI no existe en el padrón, e…" at bounding box center [309, 137] width 619 height 275
paste textarea "No existe en [GEOGRAPHIC_DATA]. Según registros oficiales SSS corresponde cober…"
click at [286, 158] on textarea "No existe en [GEOGRAPHIC_DATA]. Según registros oficiales SSS corresponde cober…" at bounding box center [309, 170] width 367 height 28
paste textarea "OBRA SOCIAL DEL PERSONAL DE LA CONSTRUCCION"
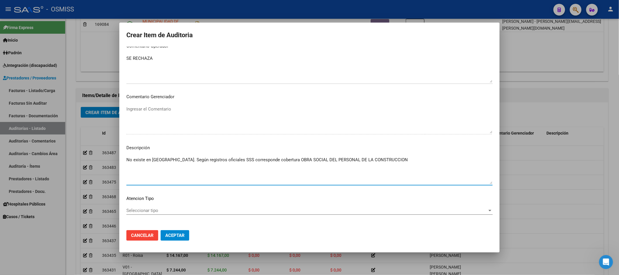
click at [184, 236] on span "Aceptar" at bounding box center [174, 234] width 19 height 5
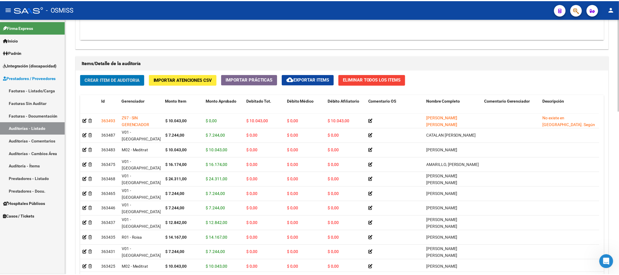
scroll to position [325, 0]
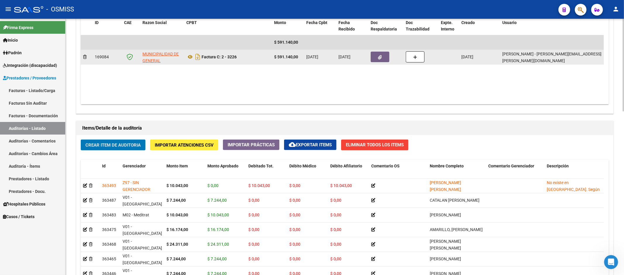
click at [378, 58] on button "button" at bounding box center [380, 57] width 19 height 11
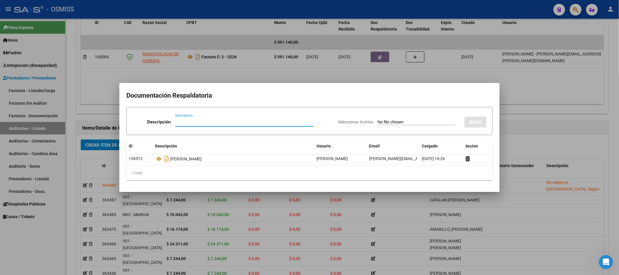
click at [219, 122] on input "Descripción" at bounding box center [244, 121] width 138 height 5
click at [378, 124] on input "Seleccionar Archivo" at bounding box center [417, 122] width 78 height 6
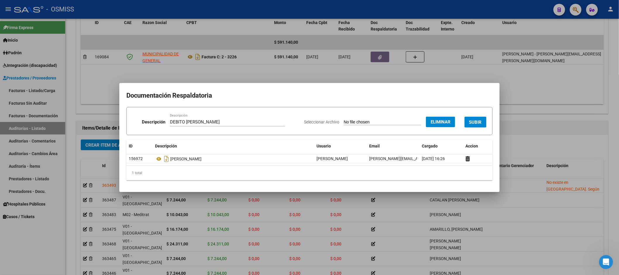
click at [473, 121] on span "SUBIR" at bounding box center [476, 121] width 13 height 5
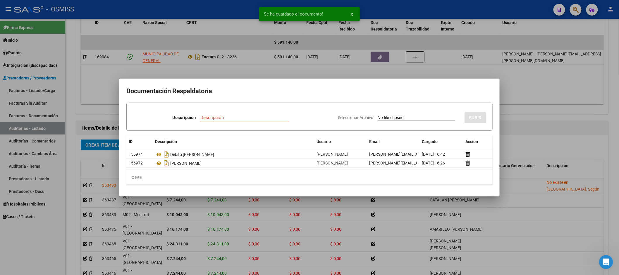
click at [522, 143] on div at bounding box center [309, 137] width 619 height 275
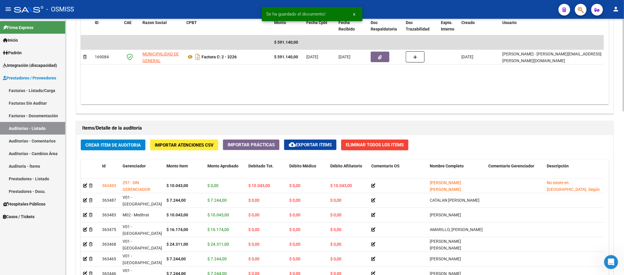
click at [97, 147] on span "Crear Item de Auditoria" at bounding box center [112, 144] width 55 height 5
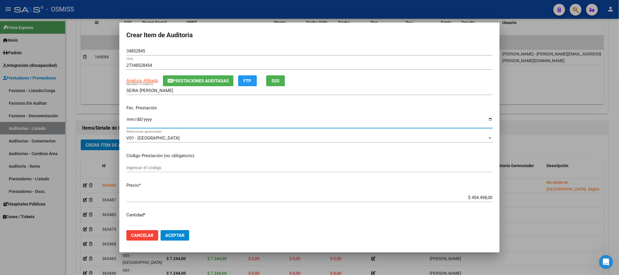
click at [127, 120] on input "Ingresar la fecha" at bounding box center [309, 121] width 367 height 9
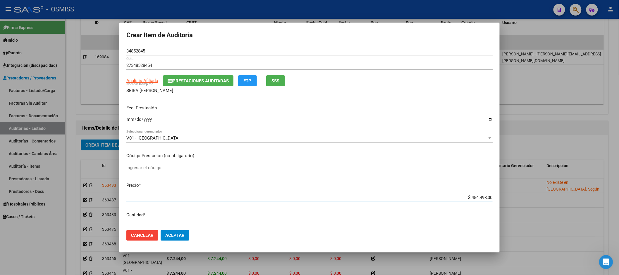
drag, startPoint x: 423, startPoint y: 196, endPoint x: 624, endPoint y: 157, distance: 205.3
click at [619, 157] on html "menu - OSMISS person Firma Express Inicio Calendario SSS Instructivos Contacto …" at bounding box center [309, 137] width 619 height 275
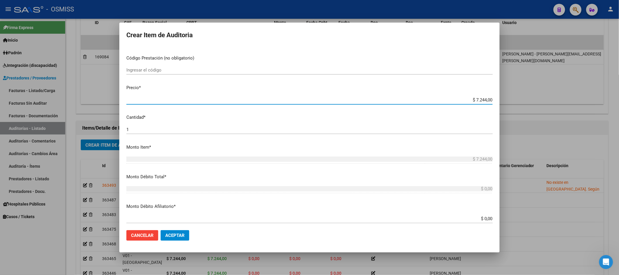
scroll to position [162, 0]
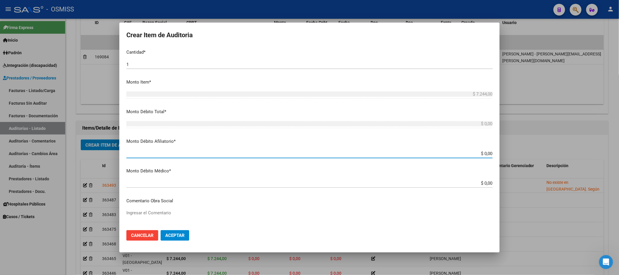
drag, startPoint x: 465, startPoint y: 154, endPoint x: 562, endPoint y: 142, distance: 97.6
click at [561, 142] on div "Crear Item de Auditoria 34852845 Nro Documento 27348528454 CUIL Análisis Afilia…" at bounding box center [309, 137] width 619 height 275
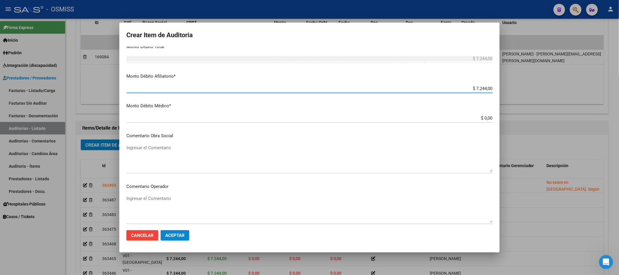
click at [170, 207] on textarea "Ingresar el Comentario" at bounding box center [309, 209] width 367 height 28
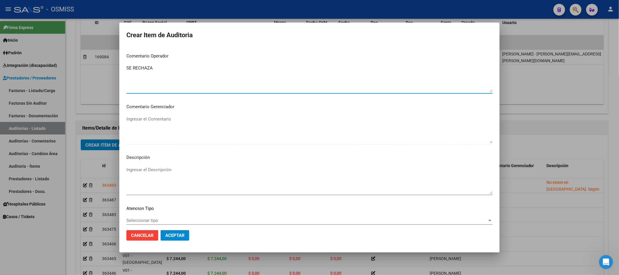
scroll to position [390, 0]
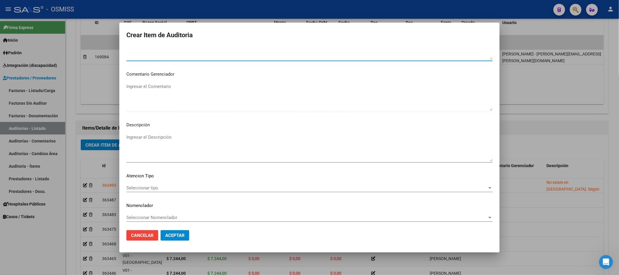
click at [155, 145] on textarea "Ingresar el Descripción" at bounding box center [309, 148] width 367 height 28
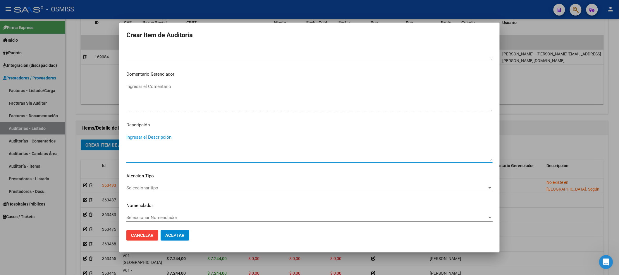
click at [156, 139] on textarea "Ingresar el Descripción" at bounding box center [309, 148] width 367 height 28
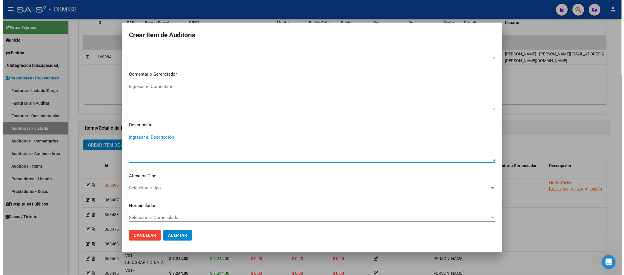
scroll to position [358, 0]
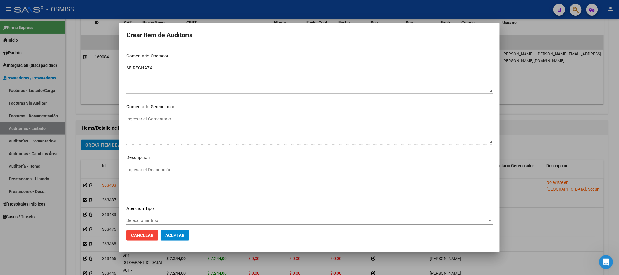
click at [521, 107] on div at bounding box center [309, 137] width 619 height 275
